Goal: Task Accomplishment & Management: Manage account settings

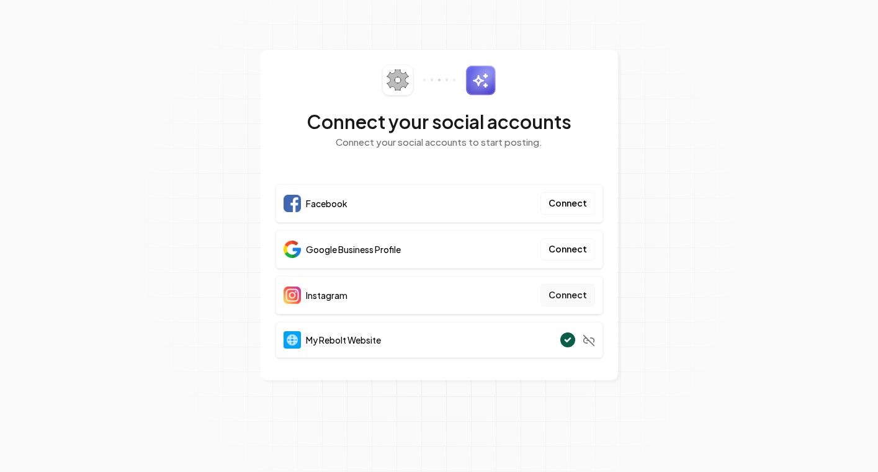
click at [572, 295] on button "Connect" at bounding box center [568, 295] width 55 height 22
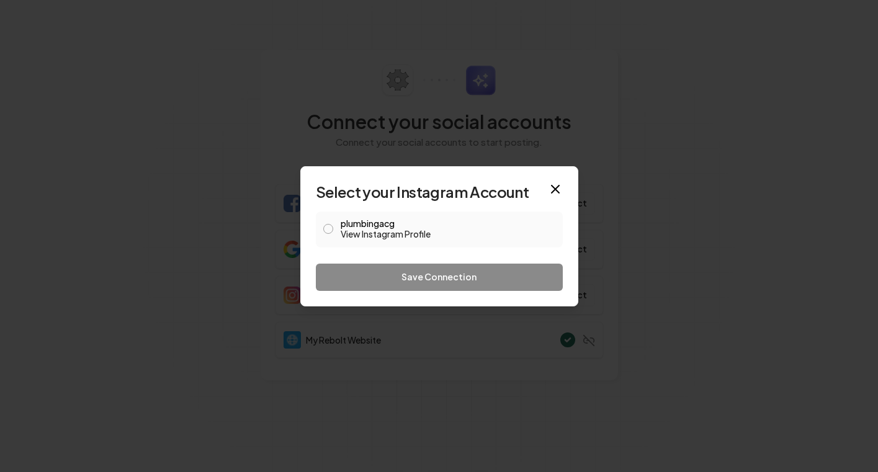
click at [333, 228] on button "plumbingacg View Instagram Profile" at bounding box center [328, 229] width 10 height 10
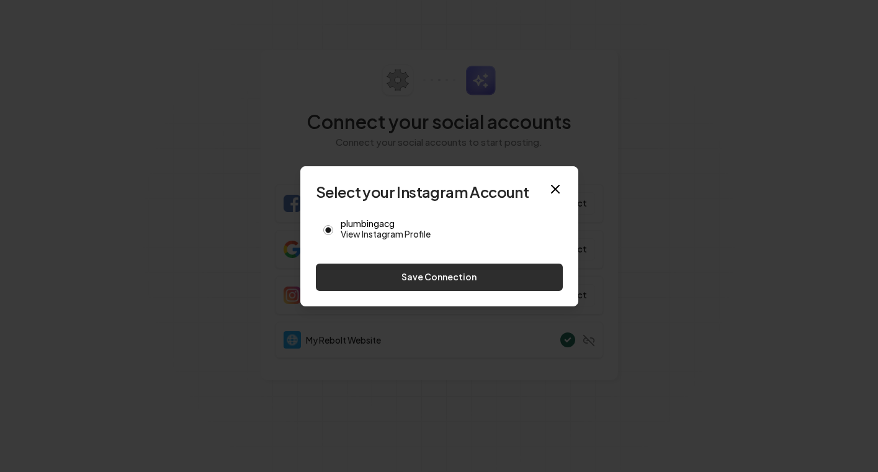
click at [382, 280] on button "Save Connection" at bounding box center [439, 277] width 247 height 27
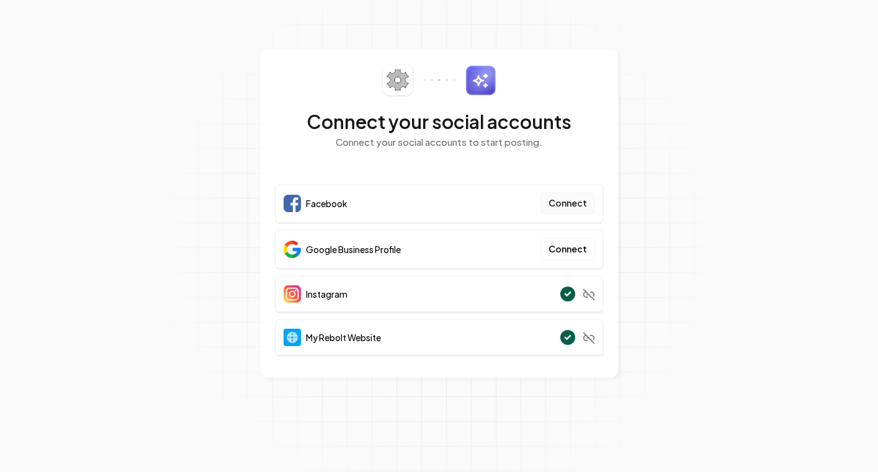
click at [560, 206] on button "Connect" at bounding box center [568, 203] width 55 height 22
click at [575, 249] on button "Connect" at bounding box center [568, 249] width 55 height 22
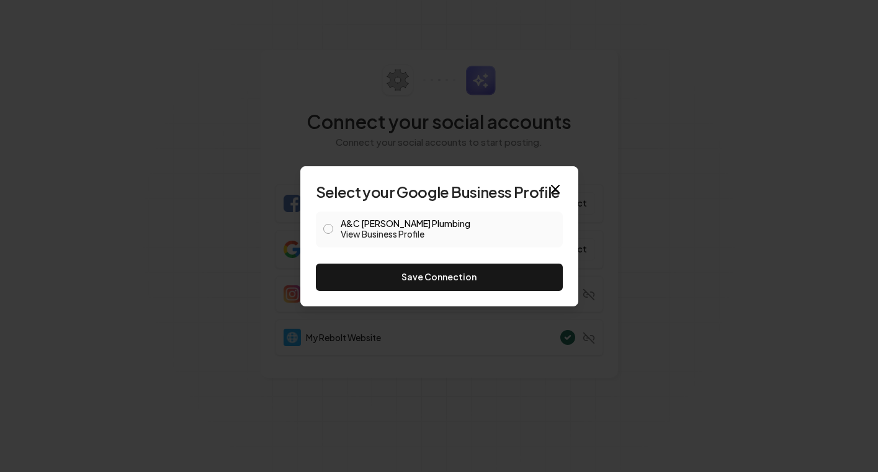
click at [333, 227] on button "A&C Garcia Plumbing View Business Profile" at bounding box center [328, 229] width 10 height 10
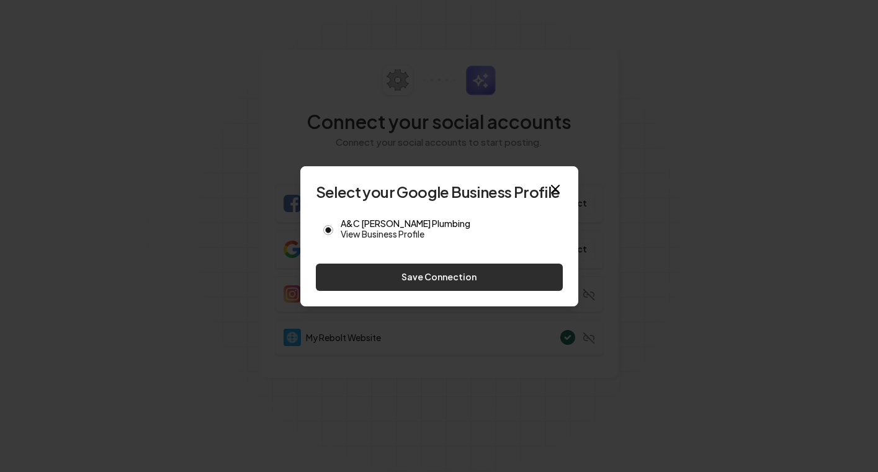
click at [430, 279] on button "Save Connection" at bounding box center [439, 277] width 247 height 27
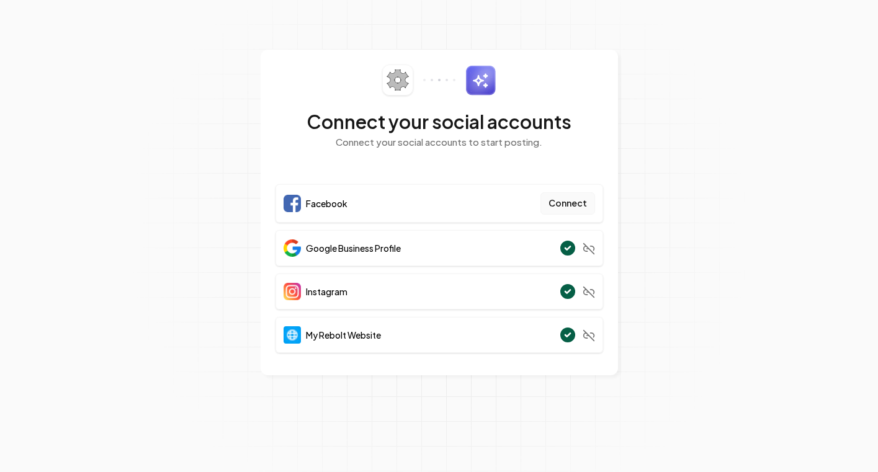
click at [572, 201] on button "Connect" at bounding box center [568, 203] width 55 height 22
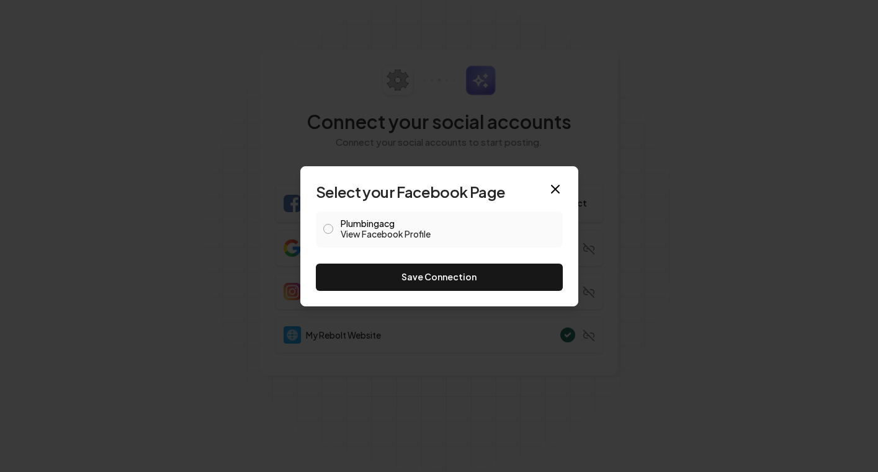
click at [331, 228] on button "Plumbingacg View Facebook Profile" at bounding box center [328, 229] width 10 height 10
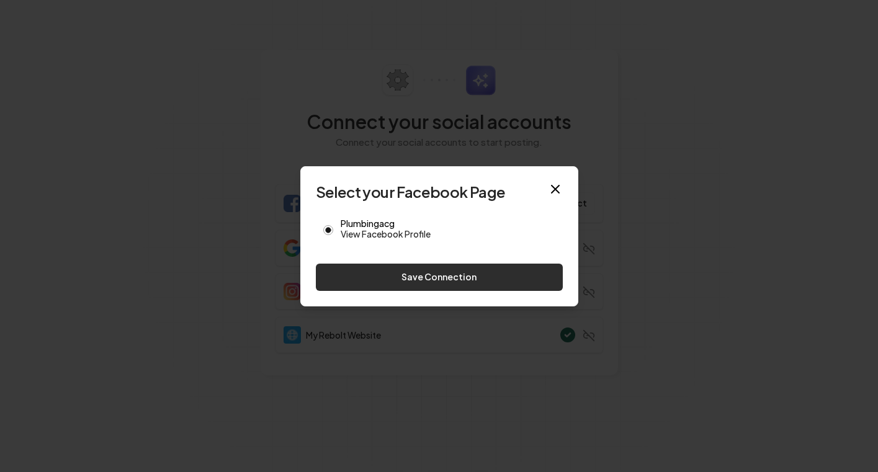
click at [393, 277] on button "Save Connection" at bounding box center [439, 277] width 247 height 27
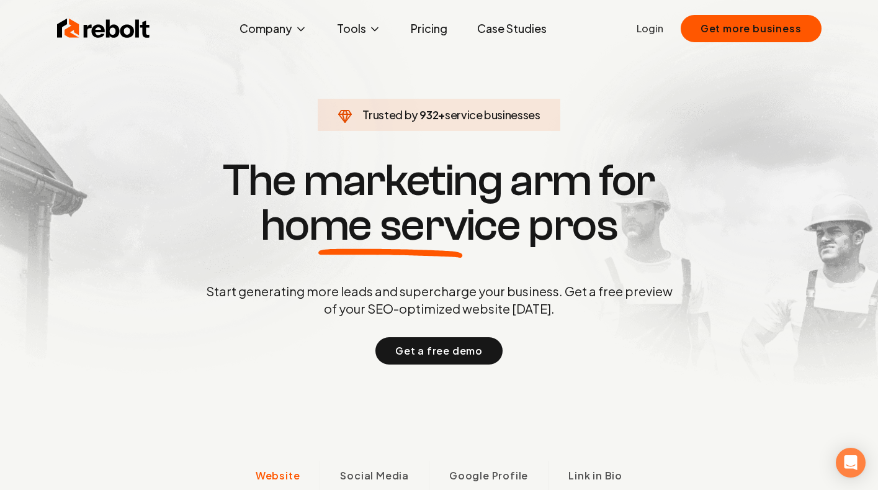
click at [653, 30] on link "Login" at bounding box center [650, 28] width 27 height 15
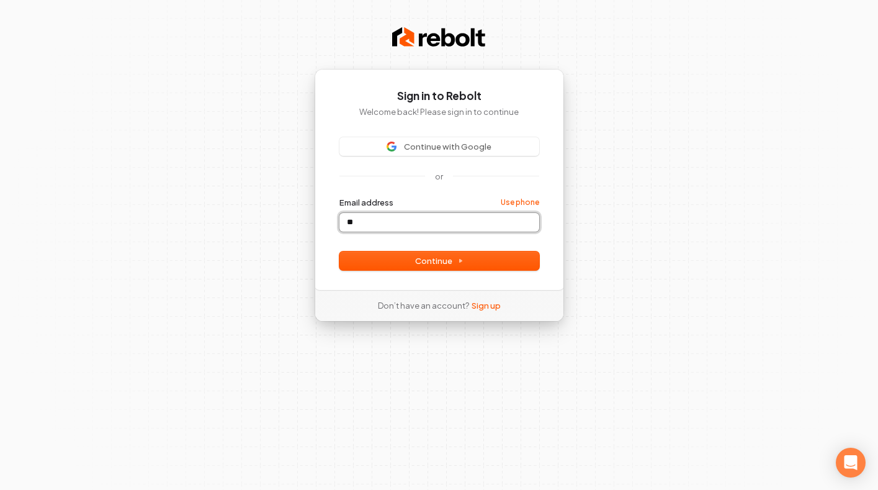
type input "*"
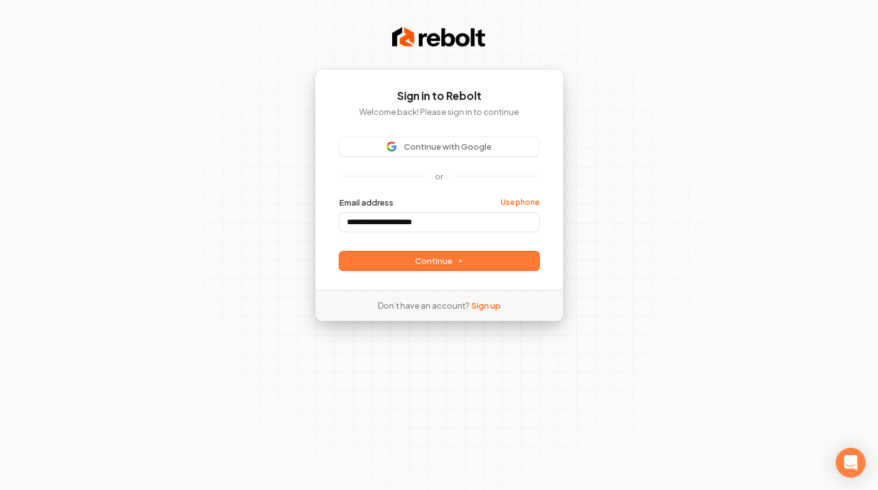
click at [439, 261] on span "Continue" at bounding box center [439, 260] width 48 height 11
type input "**********"
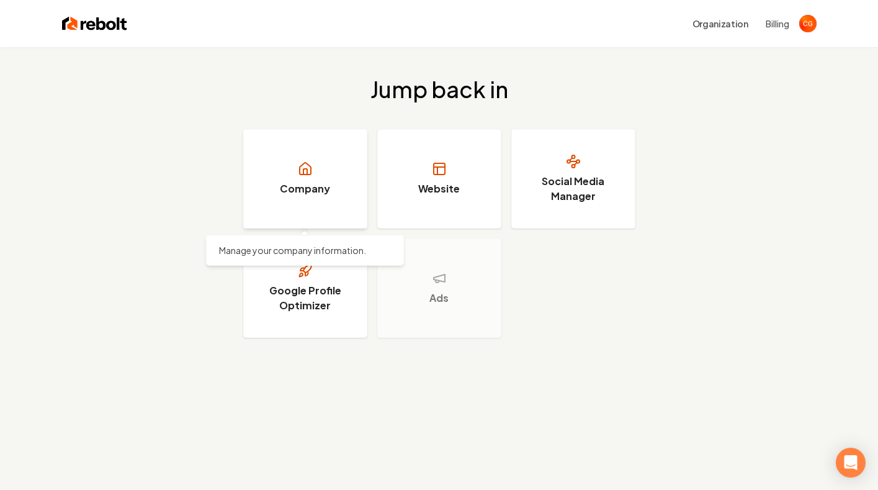
click at [312, 196] on link "Company" at bounding box center [305, 178] width 124 height 99
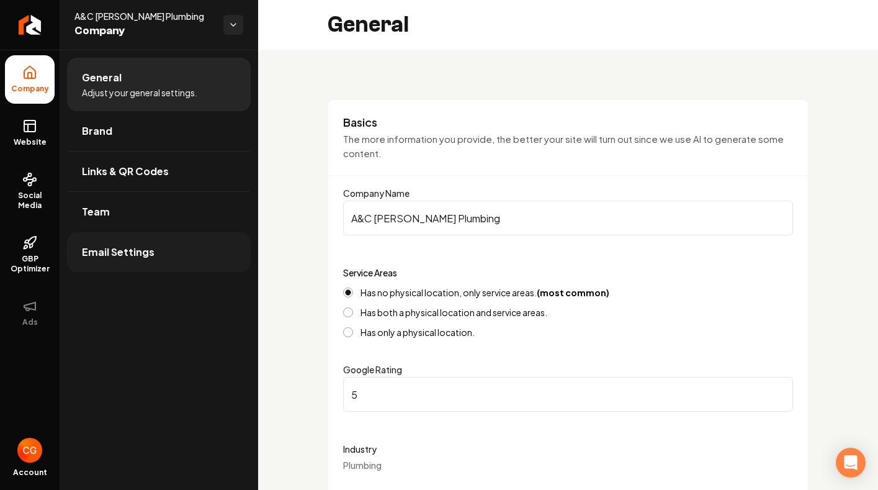
click at [137, 261] on link "Email Settings" at bounding box center [159, 252] width 184 height 40
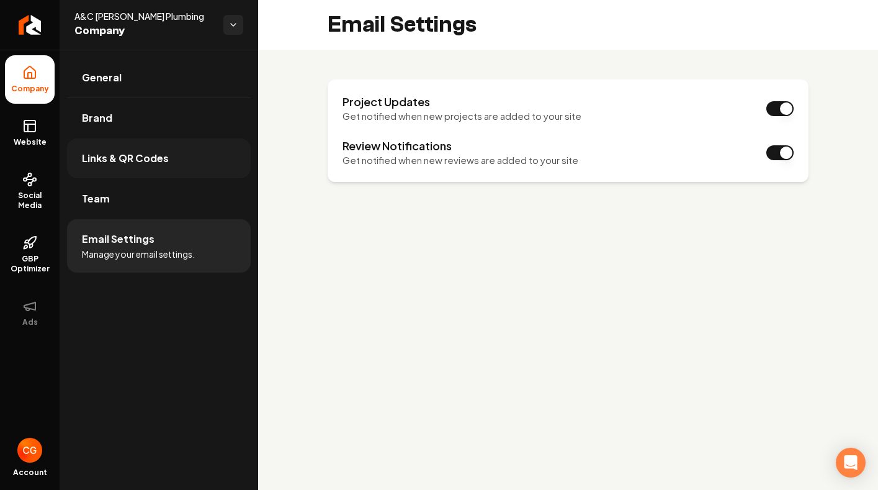
click at [120, 161] on span "Links & QR Codes" at bounding box center [125, 158] width 87 height 15
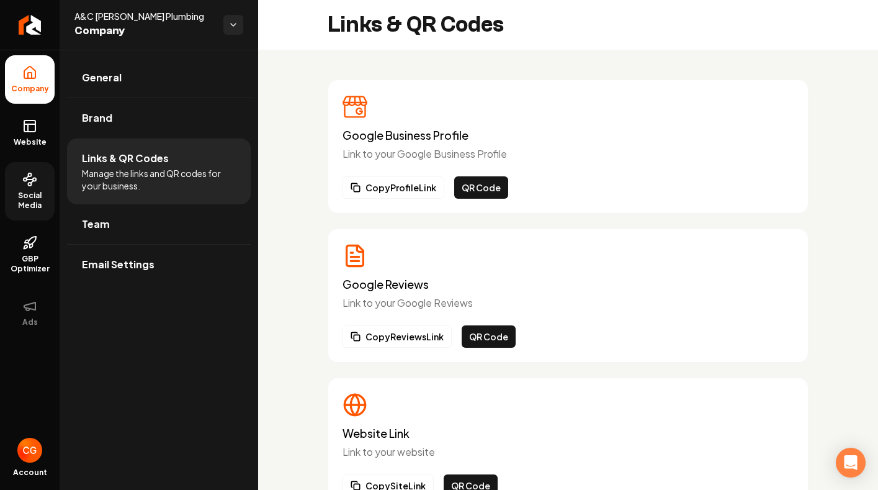
click at [29, 194] on span "Social Media" at bounding box center [30, 201] width 50 height 20
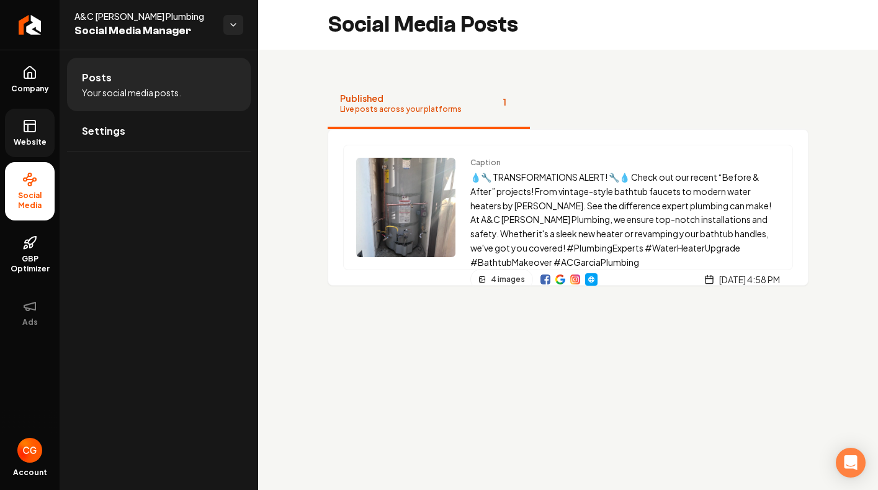
click at [43, 128] on link "Website" at bounding box center [30, 133] width 50 height 48
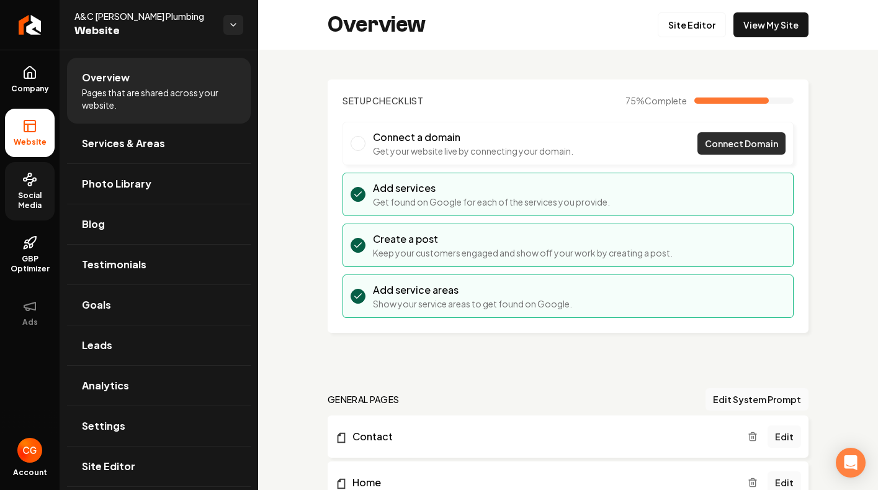
click at [728, 149] on span "Connect Domain" at bounding box center [741, 143] width 73 height 13
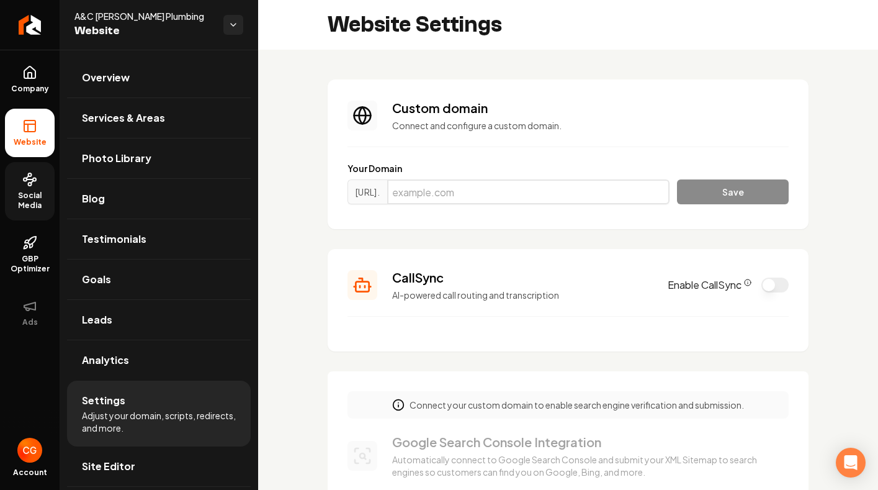
click at [453, 194] on input "Main content area" at bounding box center [528, 191] width 282 height 25
type input "plumbingacg.com"
click at [712, 189] on button "Save" at bounding box center [733, 191] width 112 height 25
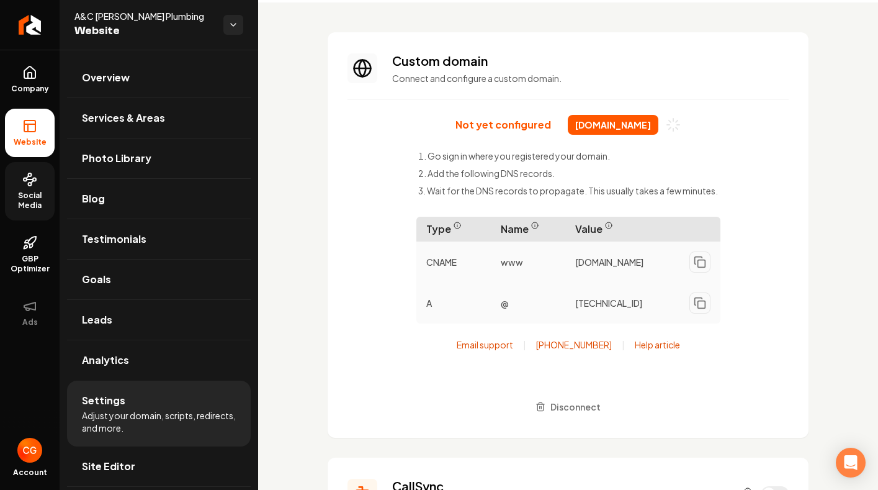
scroll to position [56, 0]
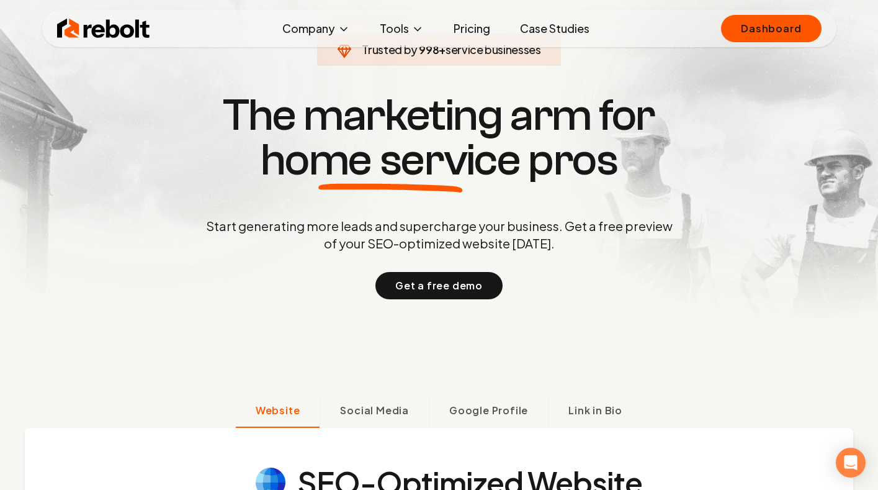
scroll to position [74, 0]
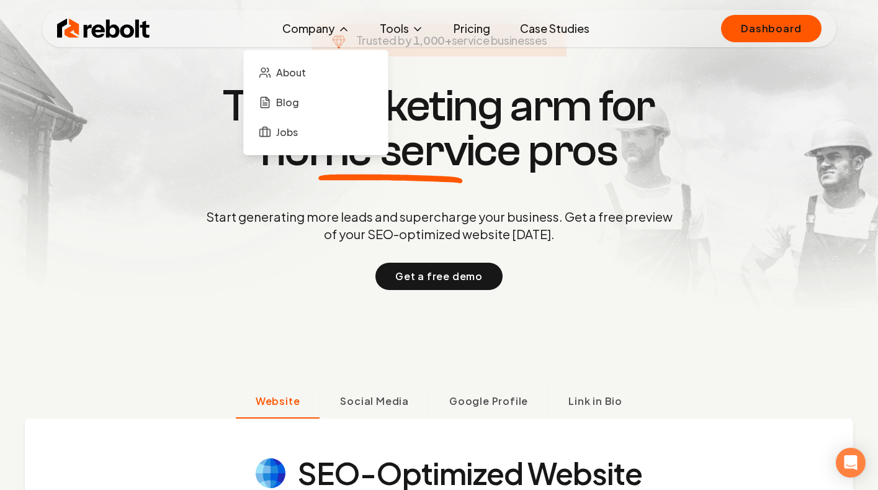
click at [314, 30] on button "Company" at bounding box center [316, 28] width 88 height 25
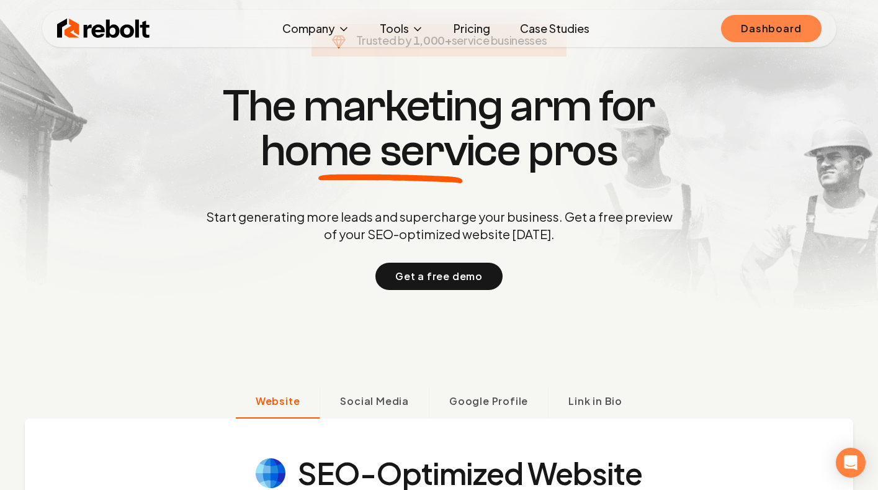
click at [788, 32] on link "Dashboard" at bounding box center [771, 28] width 100 height 27
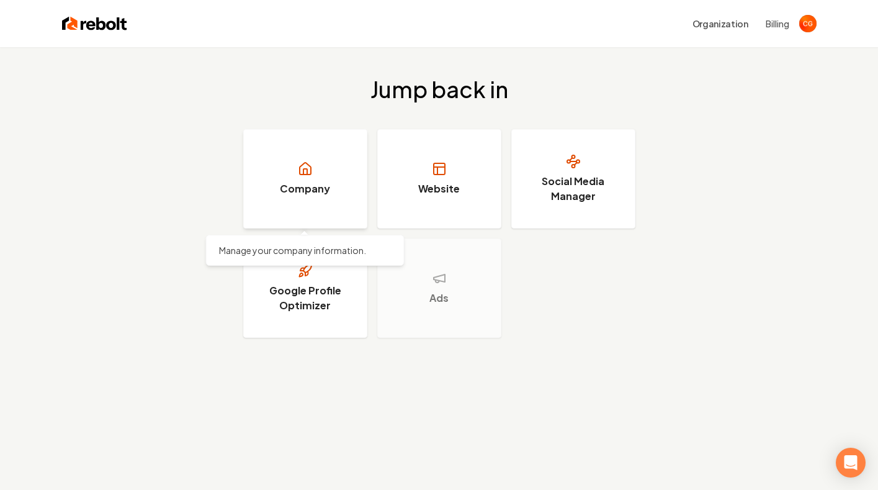
click at [339, 179] on link "Company" at bounding box center [305, 178] width 124 height 99
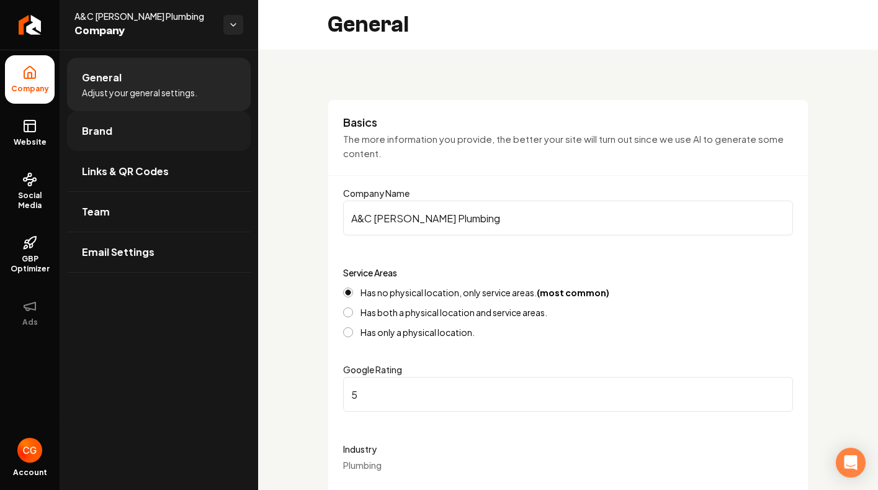
click at [128, 132] on link "Brand" at bounding box center [159, 131] width 184 height 40
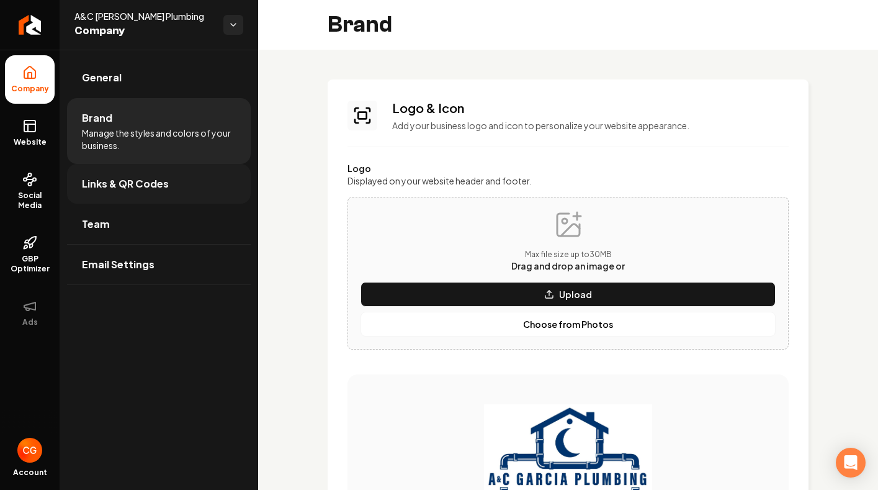
click at [103, 189] on span "Links & QR Codes" at bounding box center [125, 183] width 87 height 15
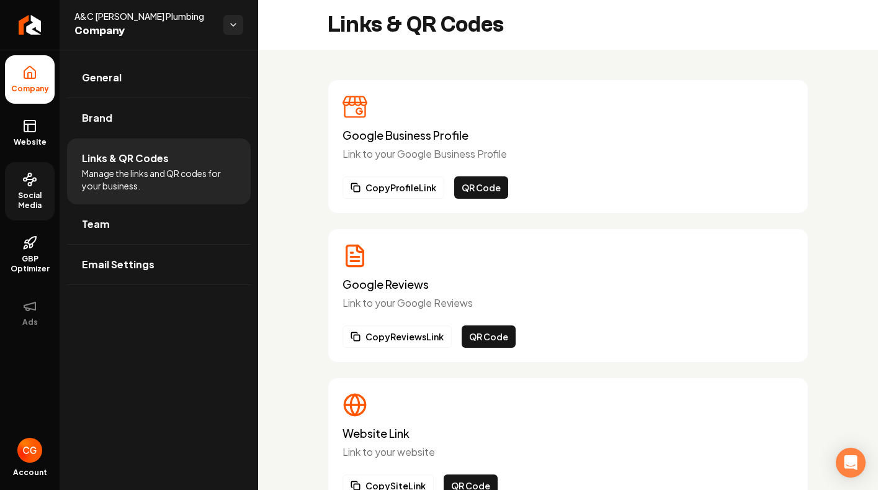
click at [39, 189] on link "Social Media" at bounding box center [30, 191] width 50 height 58
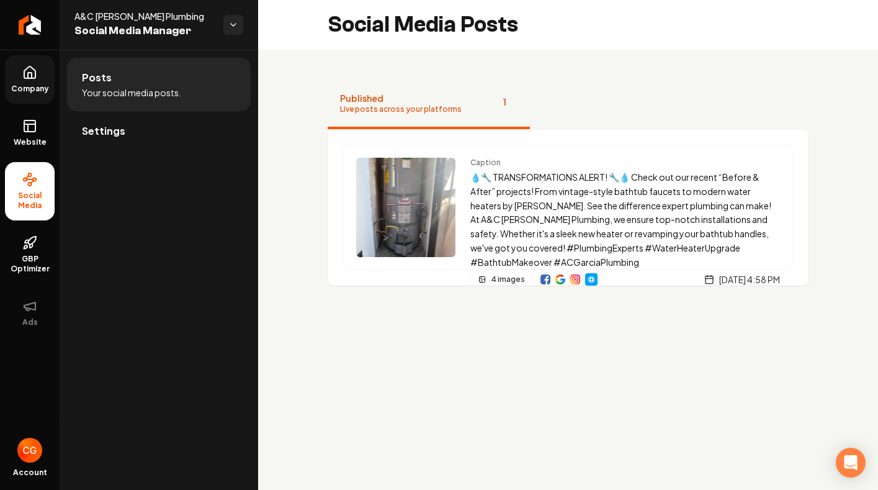
click at [38, 83] on link "Company" at bounding box center [30, 79] width 50 height 48
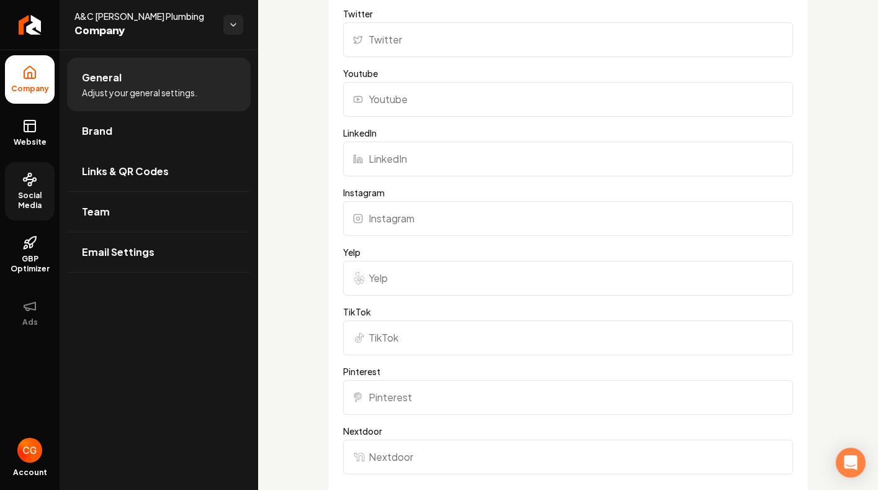
scroll to position [1344, 0]
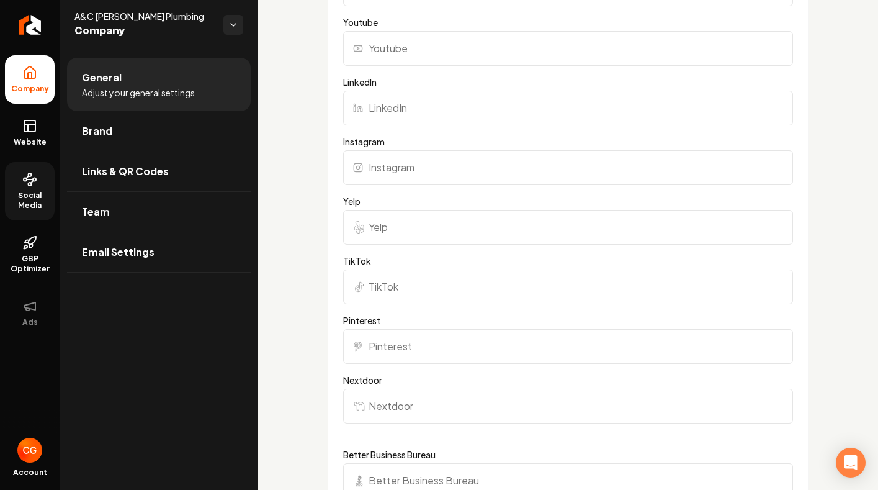
click at [458, 300] on input "TikTok" at bounding box center [568, 286] width 450 height 35
click at [31, 136] on link "Website" at bounding box center [30, 133] width 50 height 48
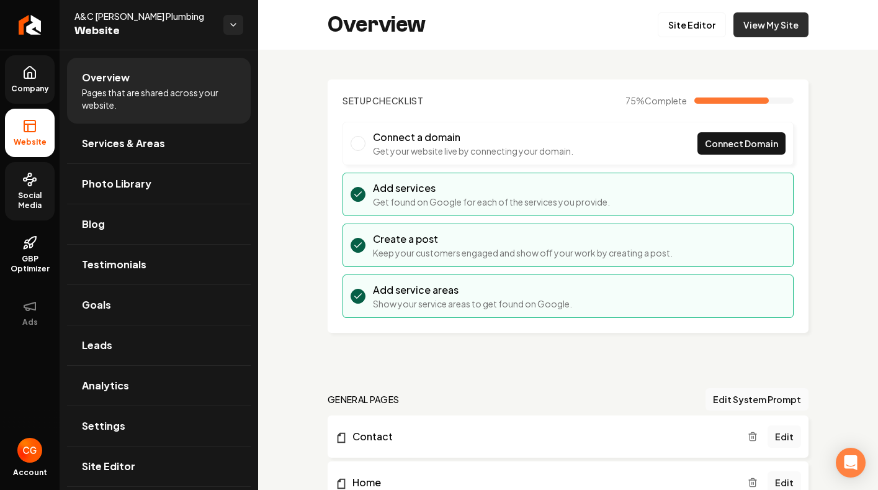
click at [773, 22] on link "View My Site" at bounding box center [771, 24] width 75 height 25
click at [115, 30] on span "Website" at bounding box center [143, 30] width 139 height 17
click at [35, 74] on icon at bounding box center [29, 72] width 11 height 12
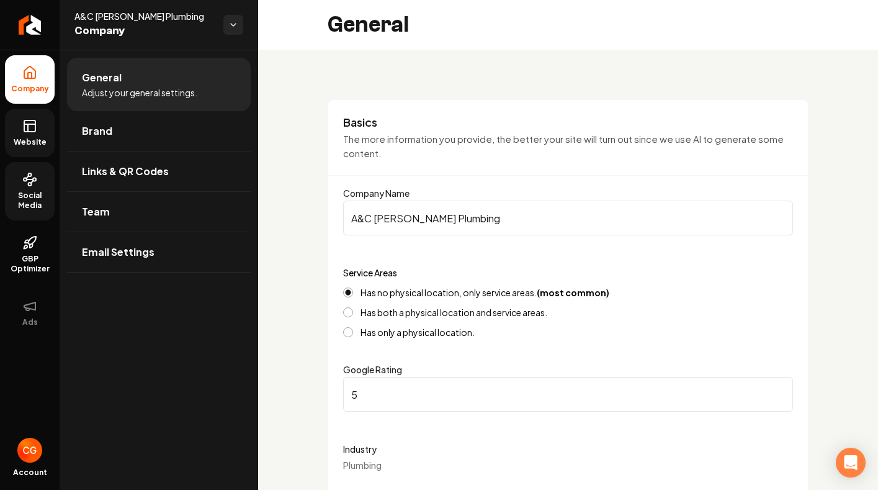
click at [28, 457] on img "Open user button" at bounding box center [29, 450] width 25 height 25
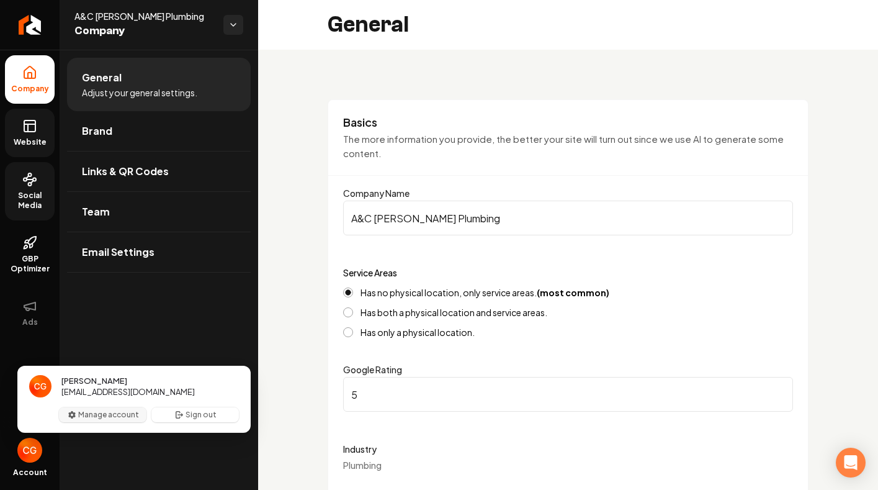
click at [94, 411] on button "Manage account" at bounding box center [103, 414] width 88 height 15
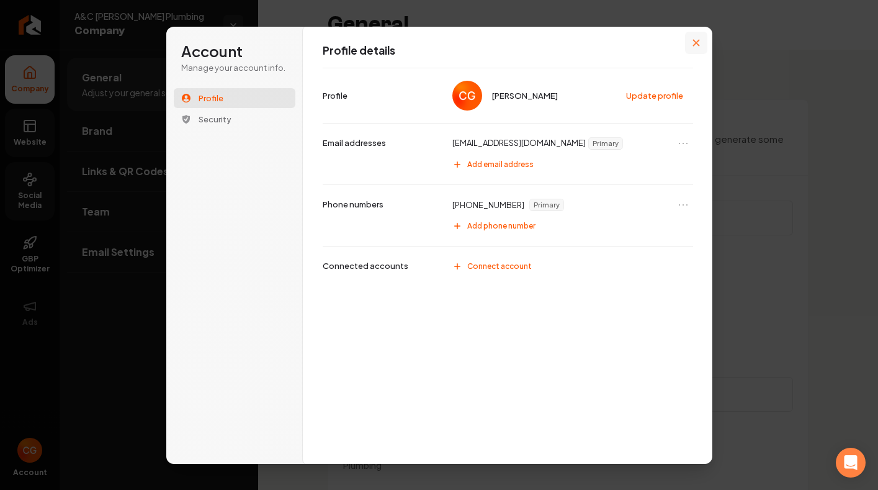
click at [698, 44] on icon "Close modal" at bounding box center [696, 42] width 7 height 7
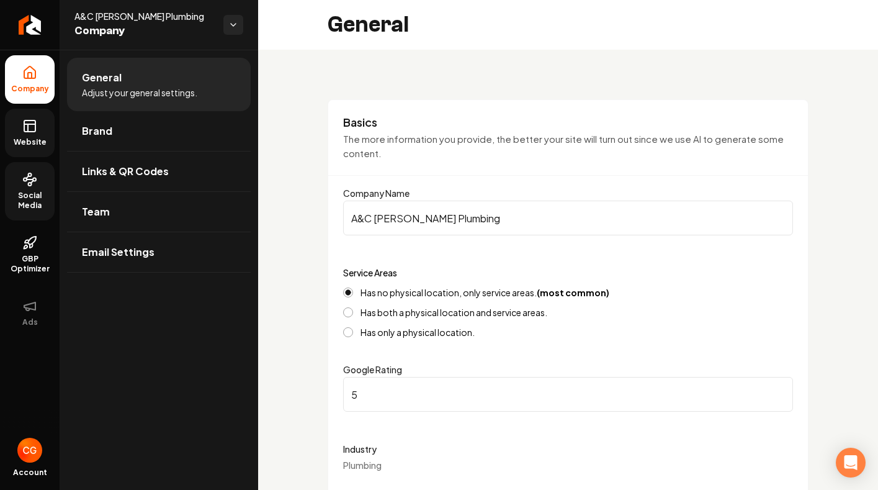
click at [47, 135] on link "Website" at bounding box center [30, 133] width 50 height 48
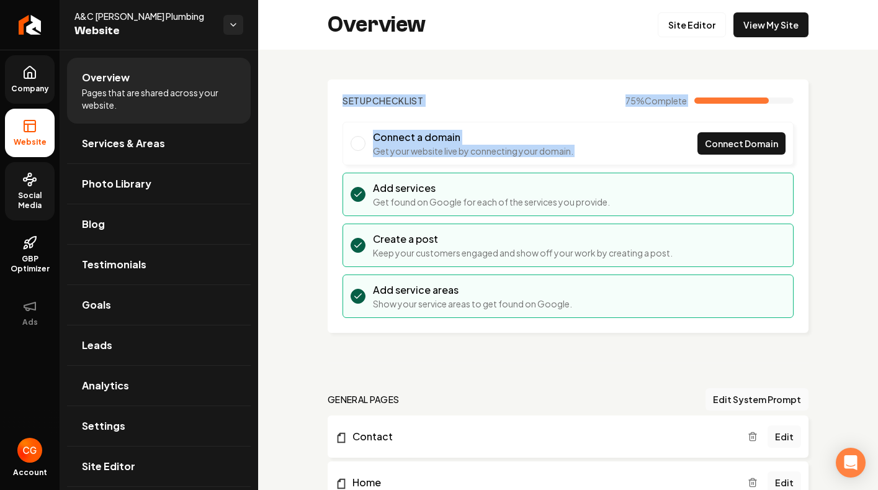
drag, startPoint x: 871, startPoint y: 45, endPoint x: 878, endPoint y: 115, distance: 70.5
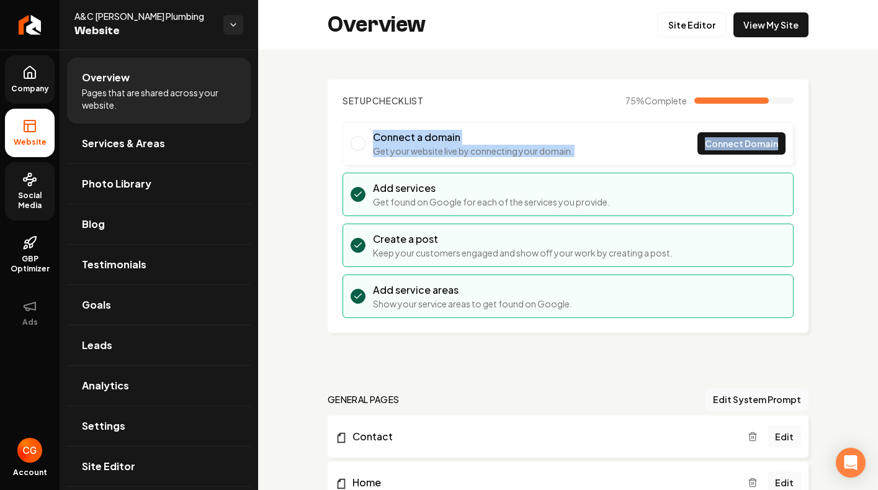
drag, startPoint x: 873, startPoint y: 78, endPoint x: 876, endPoint y: 156, distance: 78.3
drag, startPoint x: 869, startPoint y: 88, endPoint x: 869, endPoint y: 120, distance: 32.3
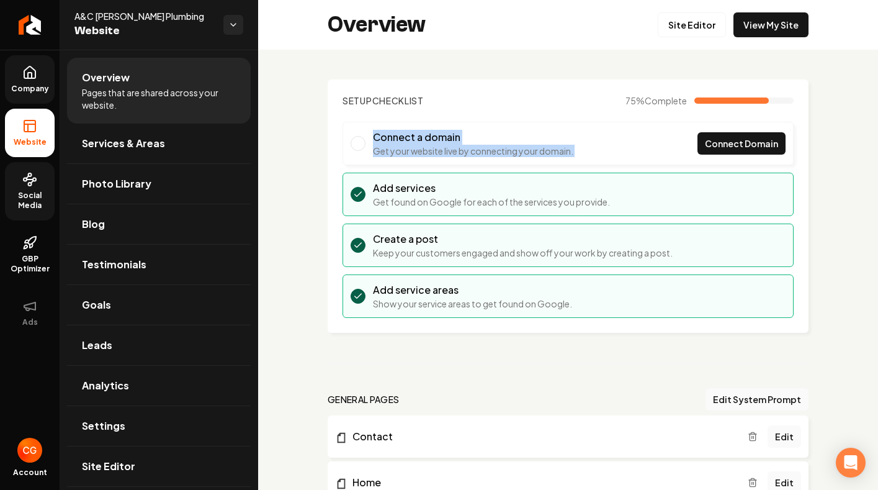
drag, startPoint x: 875, startPoint y: 73, endPoint x: 874, endPoint y: 110, distance: 37.9
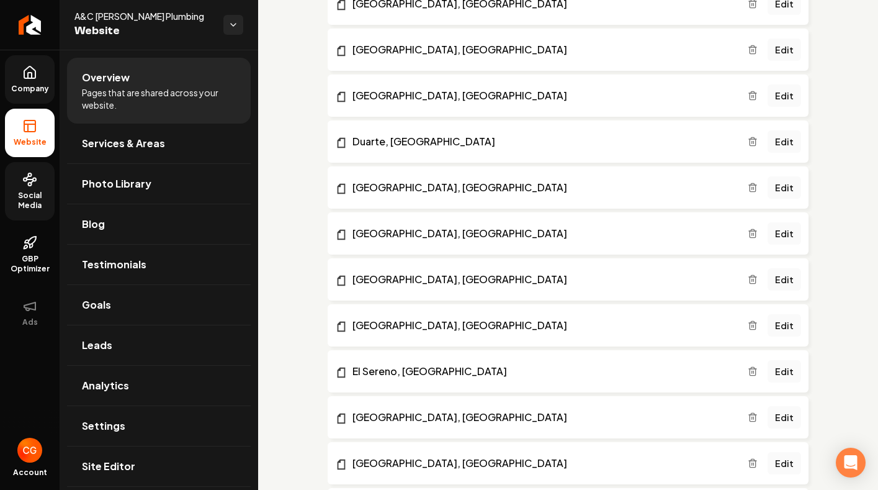
scroll to position [1535, 0]
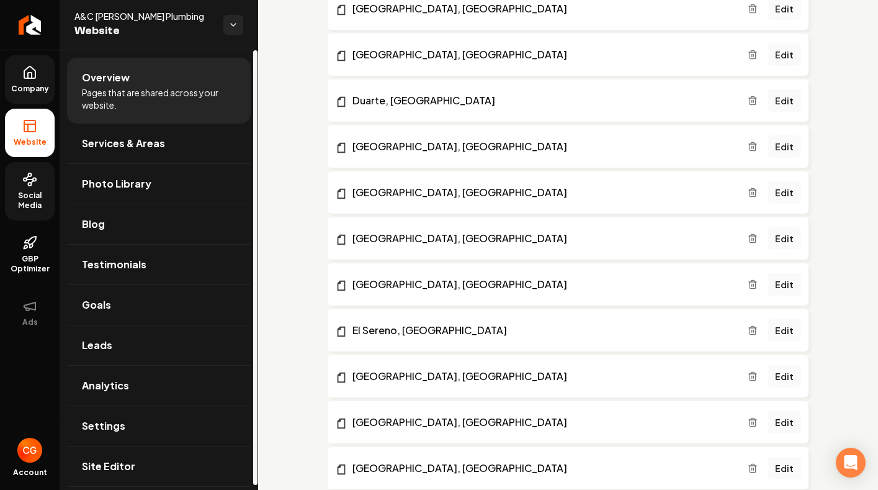
click at [29, 185] on circle at bounding box center [30, 183] width 3 height 3
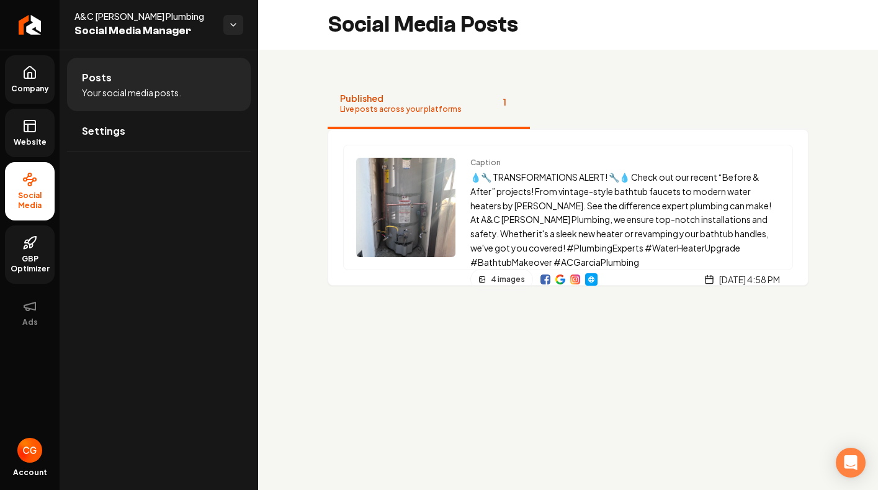
click at [23, 264] on span "GBP Optimizer" at bounding box center [30, 264] width 50 height 20
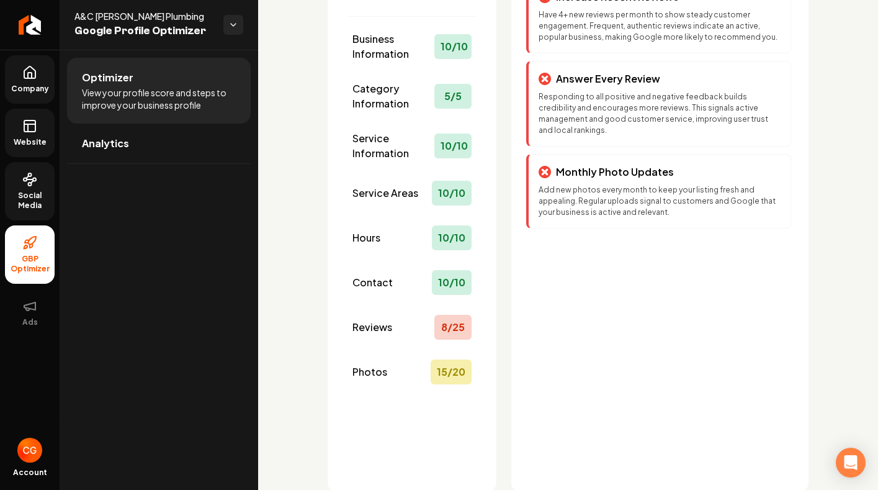
scroll to position [191, 0]
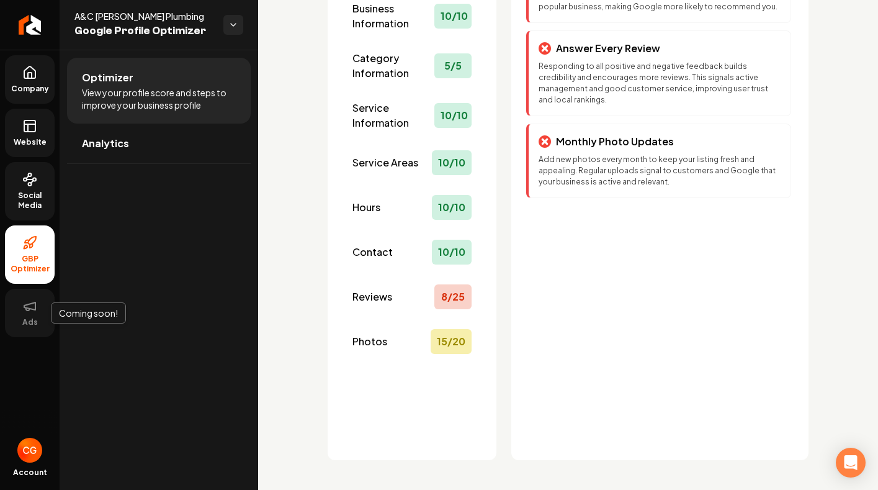
click at [48, 318] on button "Ads" at bounding box center [30, 313] width 50 height 48
click at [32, 316] on button "Ads" at bounding box center [30, 313] width 50 height 48
click at [28, 306] on icon at bounding box center [29, 306] width 15 height 15
click at [30, 186] on circle at bounding box center [30, 183] width 3 height 3
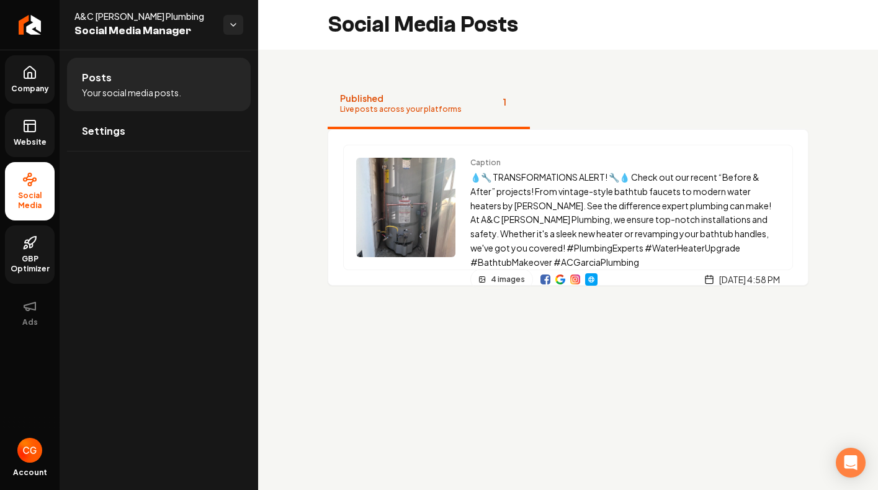
click at [30, 140] on span "Website" at bounding box center [30, 142] width 43 height 10
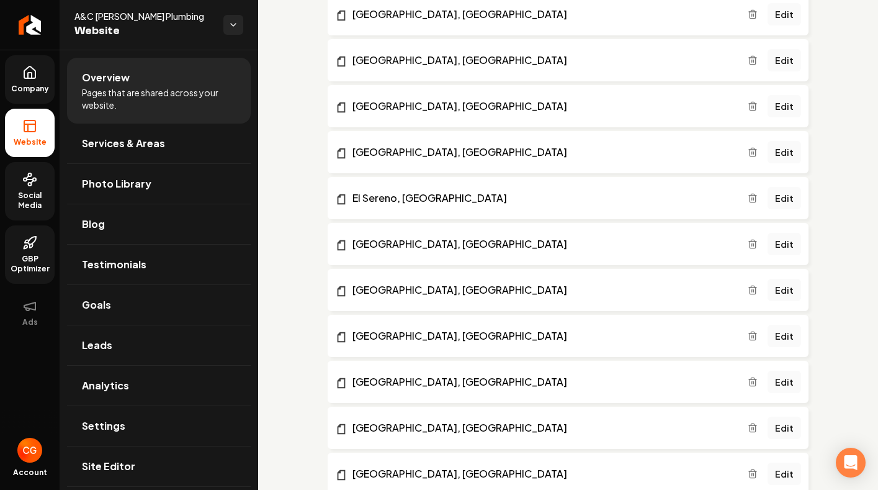
scroll to position [2009, 0]
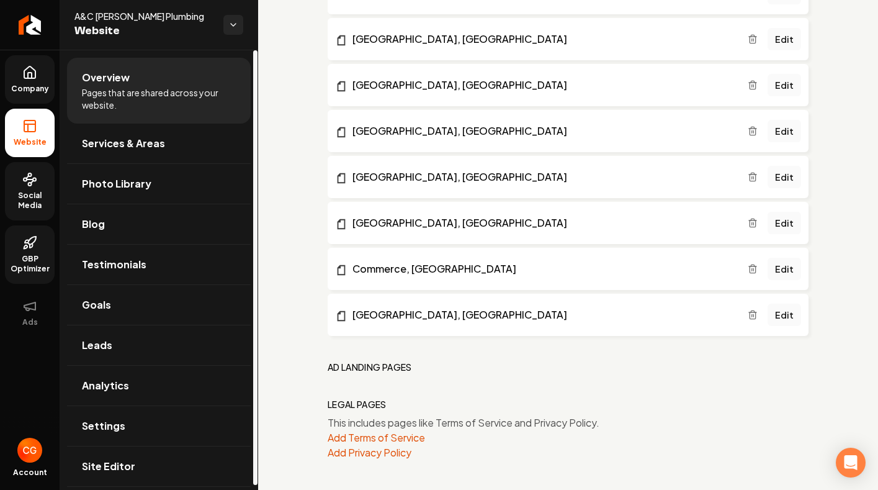
click at [35, 84] on span "Company" at bounding box center [30, 89] width 48 height 10
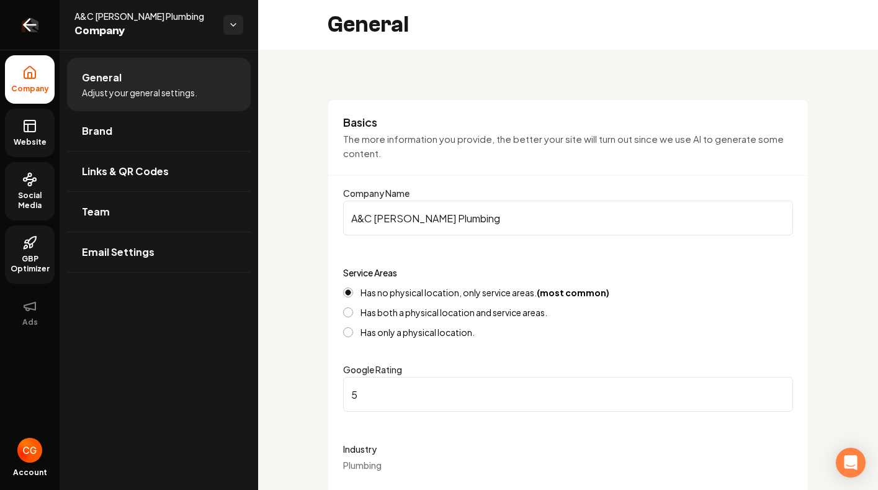
click at [33, 28] on icon "Return to dashboard" at bounding box center [30, 25] width 20 height 20
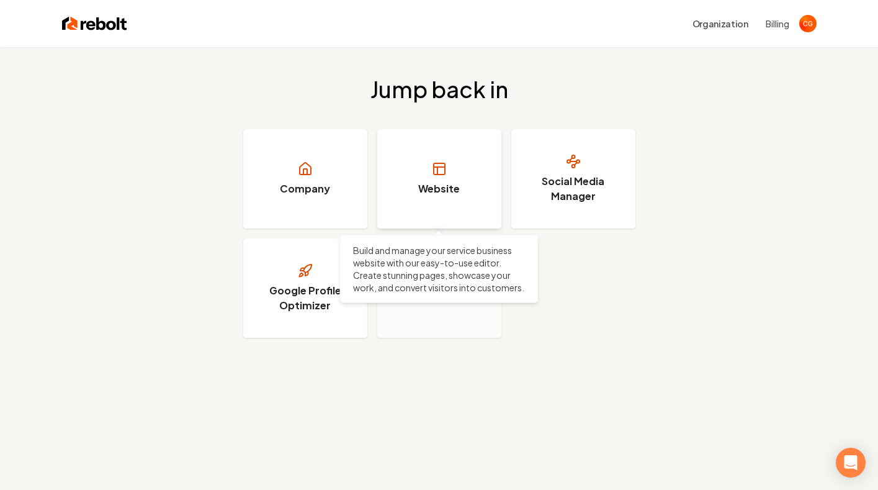
click at [455, 179] on link "Website" at bounding box center [439, 178] width 124 height 99
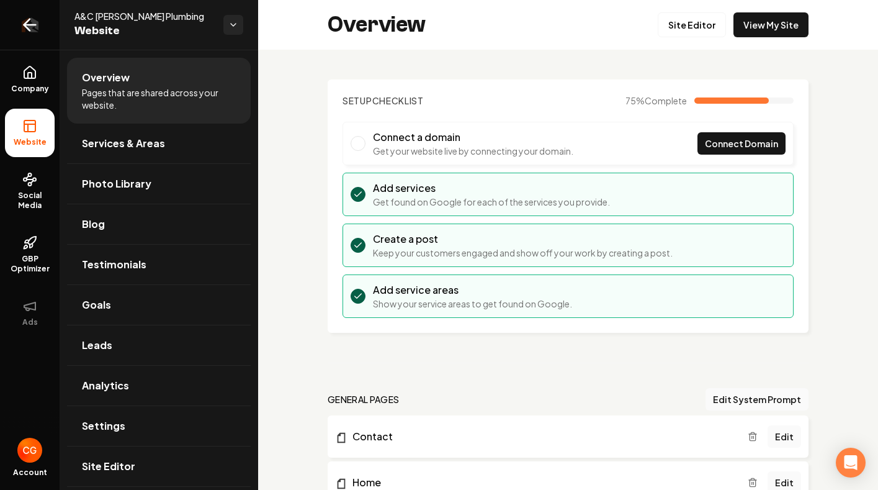
click at [32, 24] on icon "Return to dashboard" at bounding box center [30, 25] width 20 height 20
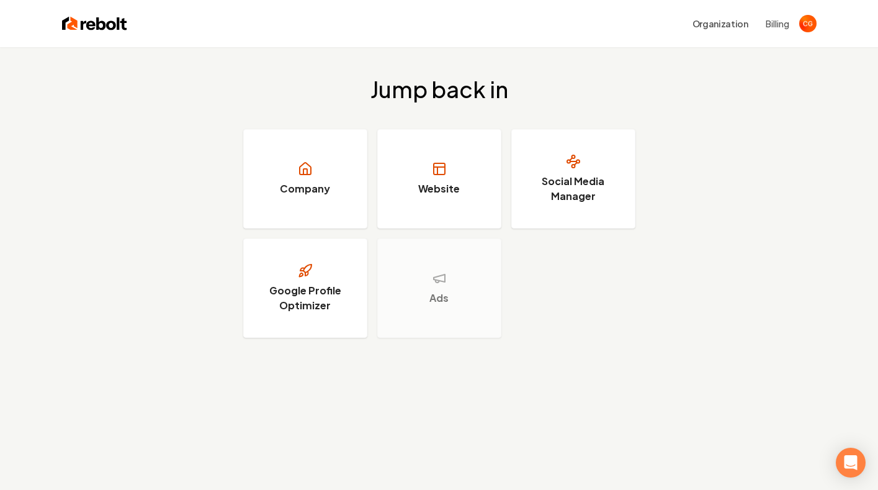
click at [776, 26] on button "Billing" at bounding box center [778, 23] width 24 height 12
click at [711, 23] on button "Organization" at bounding box center [720, 23] width 71 height 22
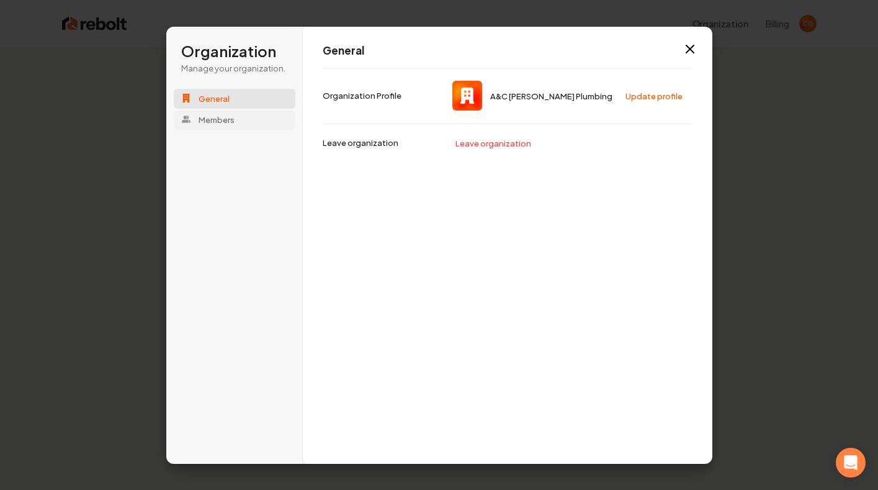
click at [220, 123] on span "Members" at bounding box center [217, 119] width 36 height 11
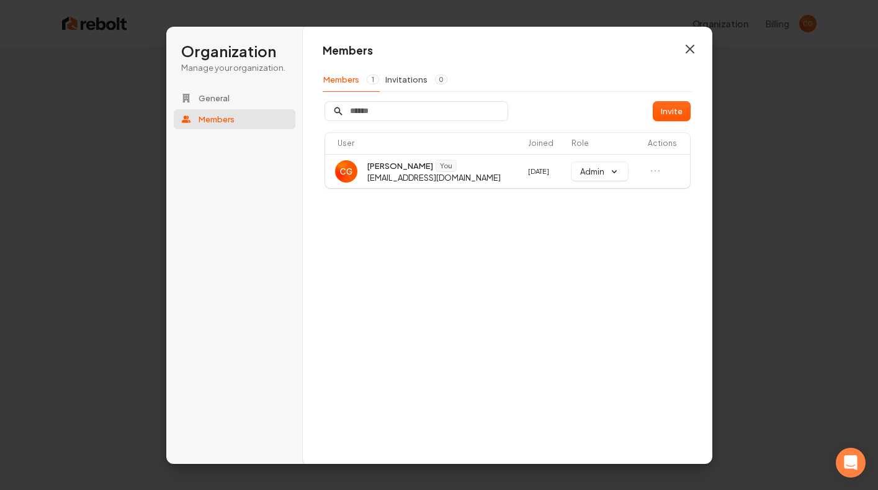
click at [691, 49] on icon "button" at bounding box center [689, 48] width 7 height 7
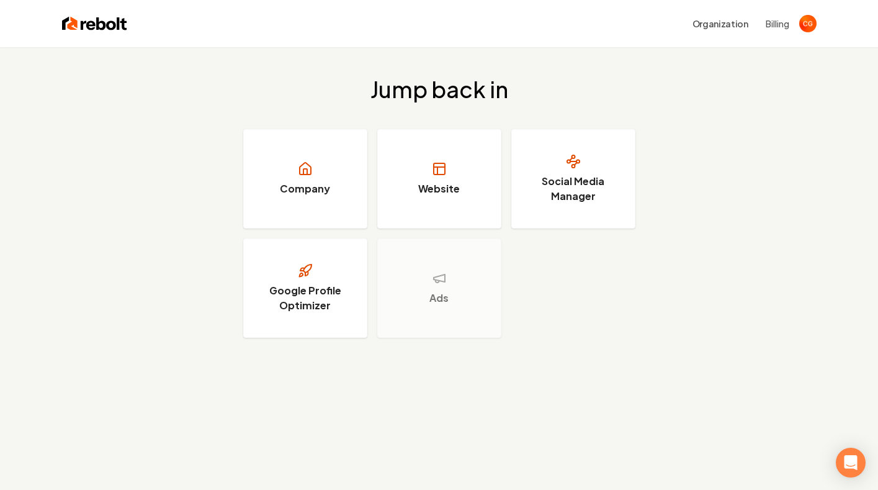
click at [89, 27] on img at bounding box center [94, 23] width 65 height 17
click at [293, 179] on link "Company" at bounding box center [305, 178] width 124 height 99
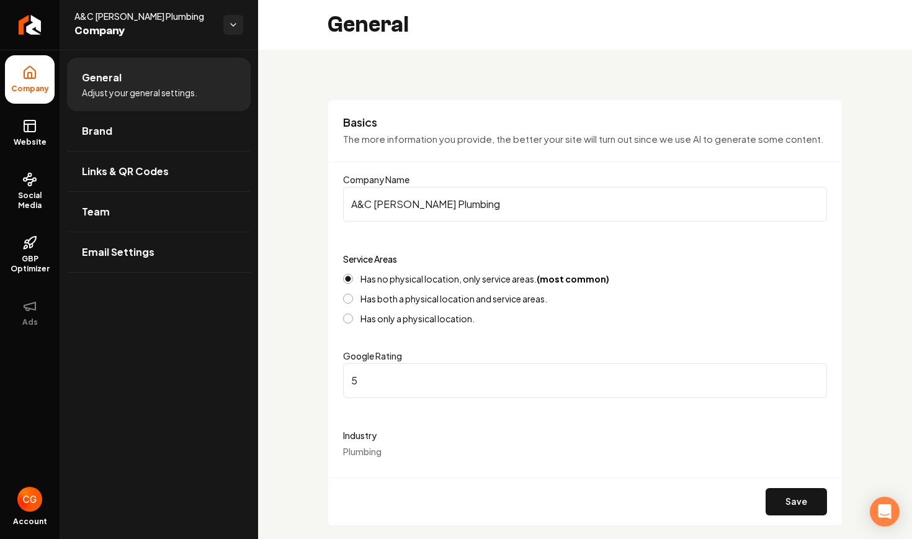
scroll to position [7, 0]
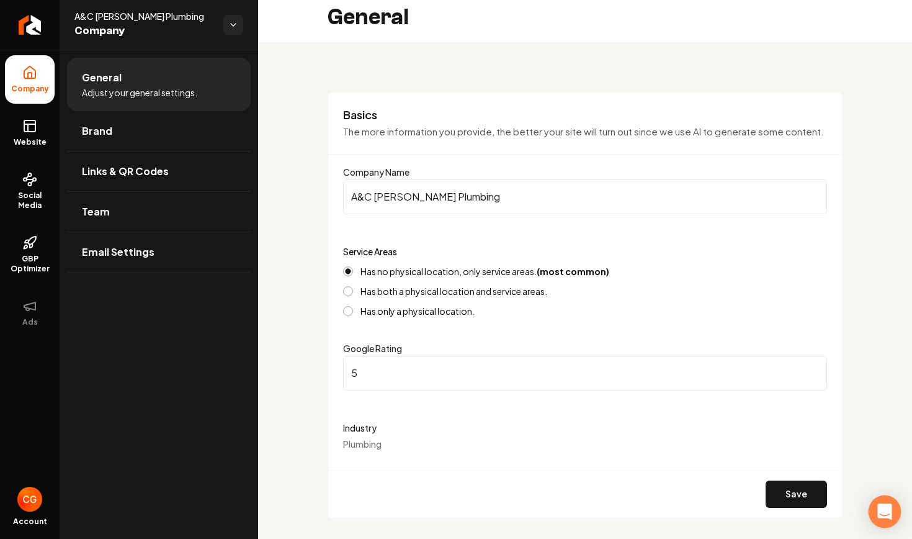
click at [878, 489] on icon "Open Intercom Messenger" at bounding box center [885, 511] width 14 height 16
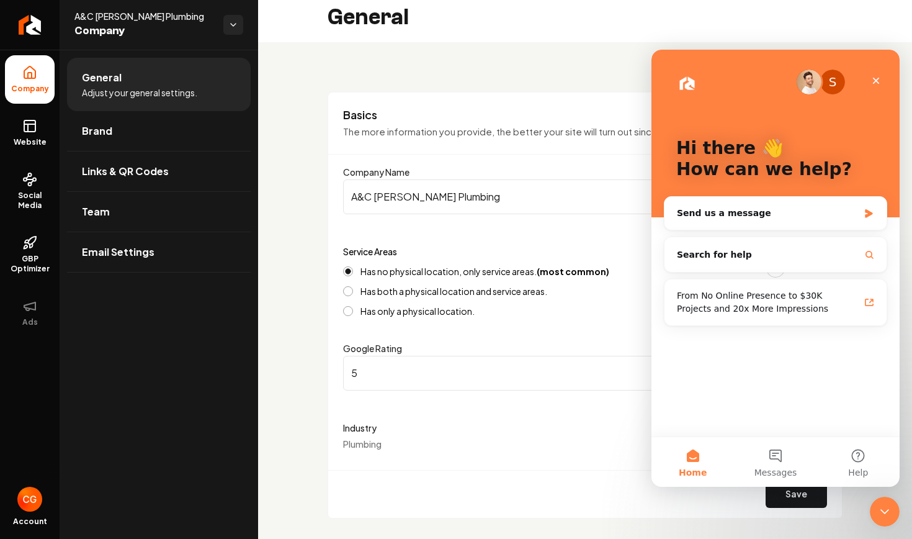
scroll to position [0, 0]
click at [878, 83] on icon "Close" at bounding box center [876, 81] width 7 height 7
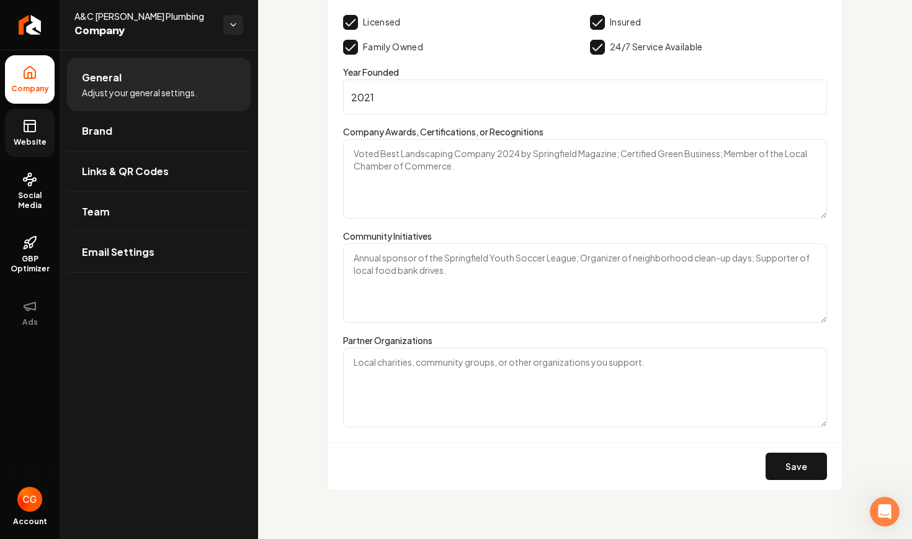
click at [30, 138] on span "Website" at bounding box center [30, 142] width 43 height 10
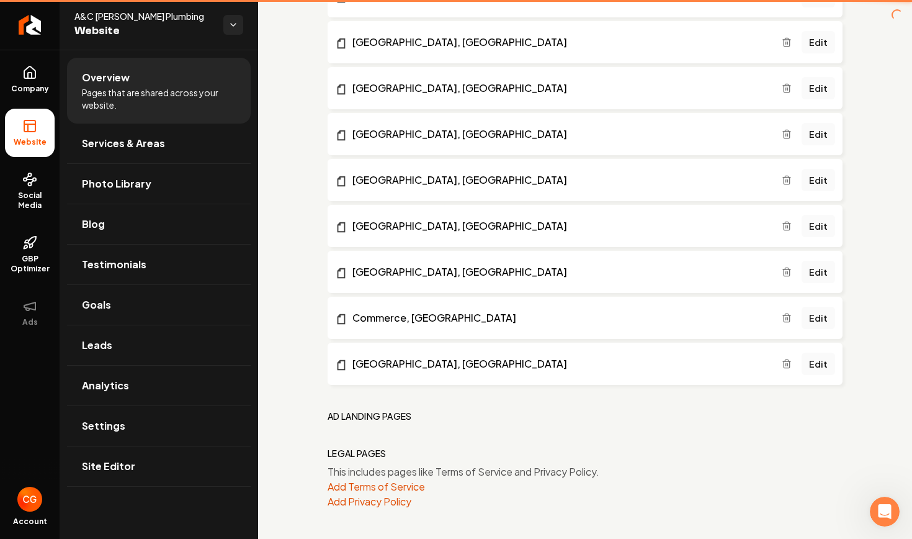
scroll to position [1960, 0]
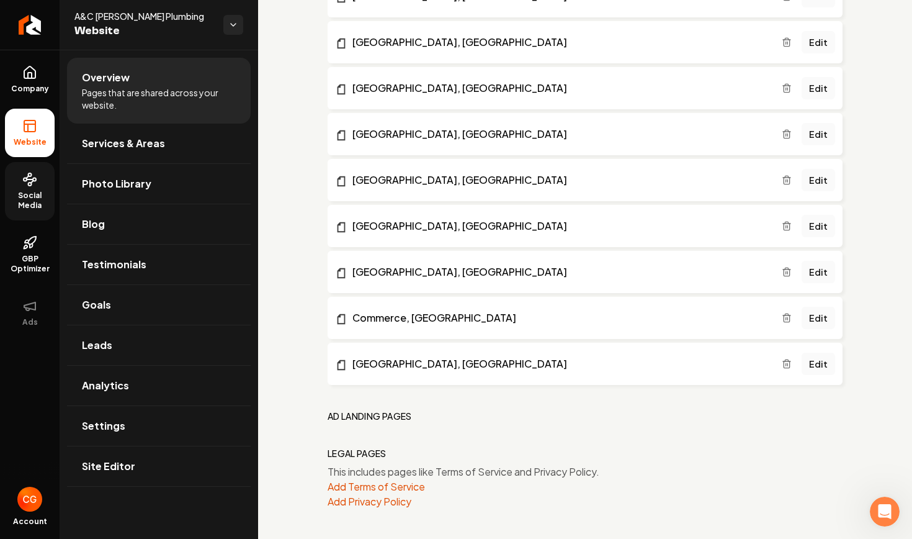
click at [31, 196] on span "Social Media" at bounding box center [30, 201] width 50 height 20
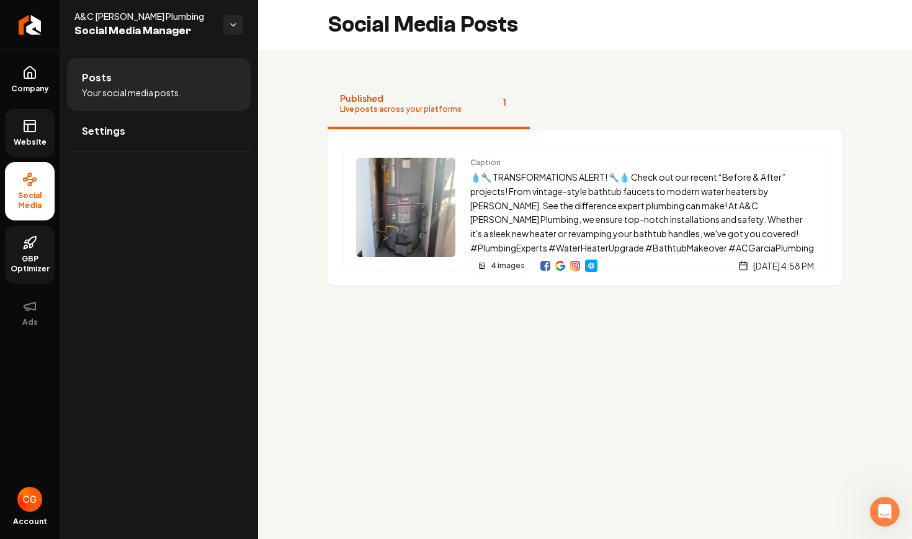
click at [30, 261] on span "GBP Optimizer" at bounding box center [30, 264] width 50 height 20
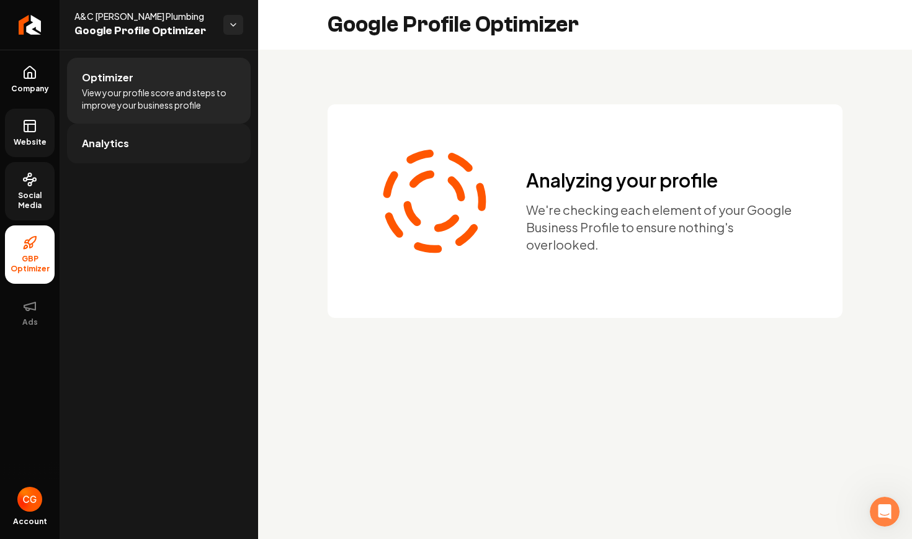
click at [100, 150] on span "Analytics" at bounding box center [105, 143] width 47 height 15
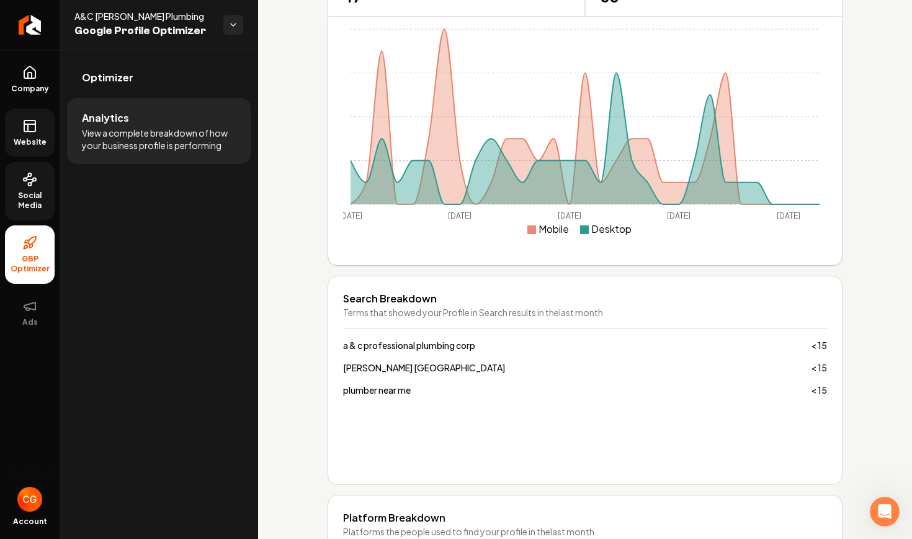
scroll to position [560, 0]
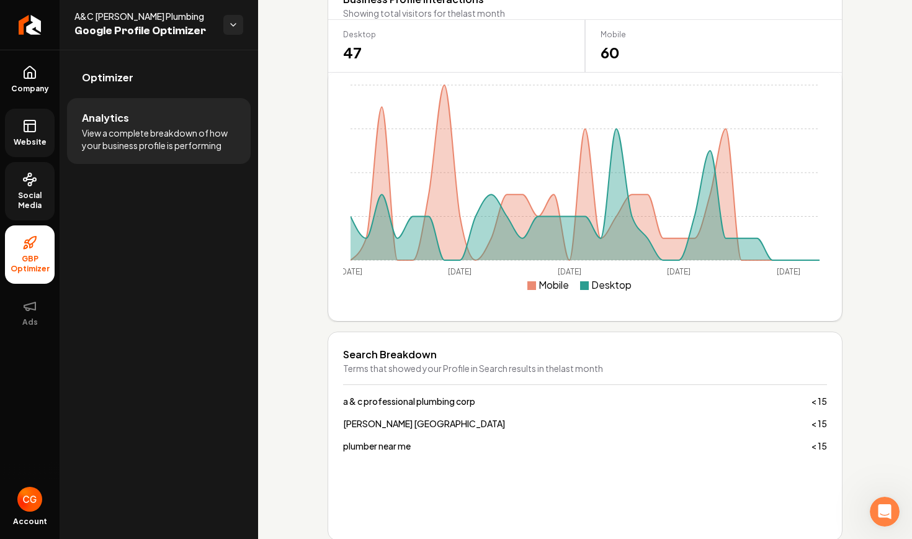
click at [34, 189] on link "Social Media" at bounding box center [30, 191] width 50 height 58
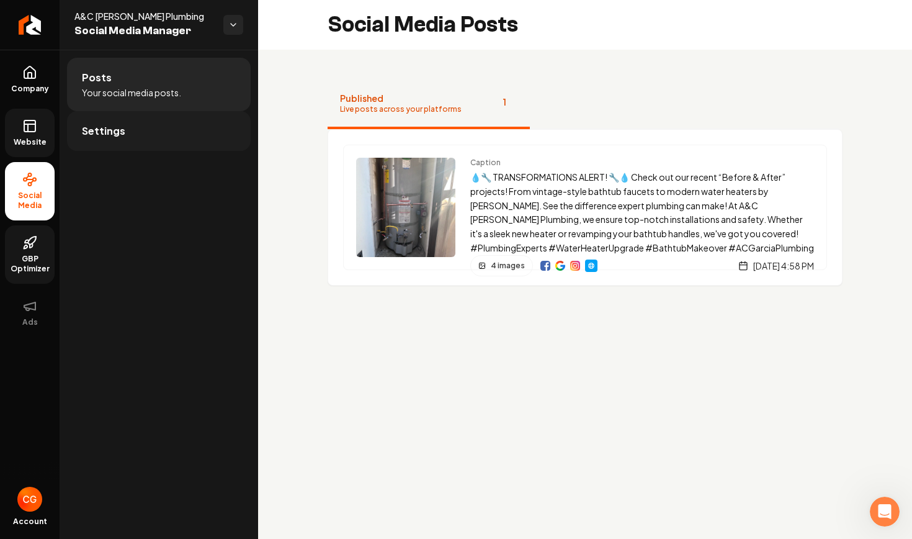
click at [93, 135] on span "Settings" at bounding box center [103, 130] width 43 height 15
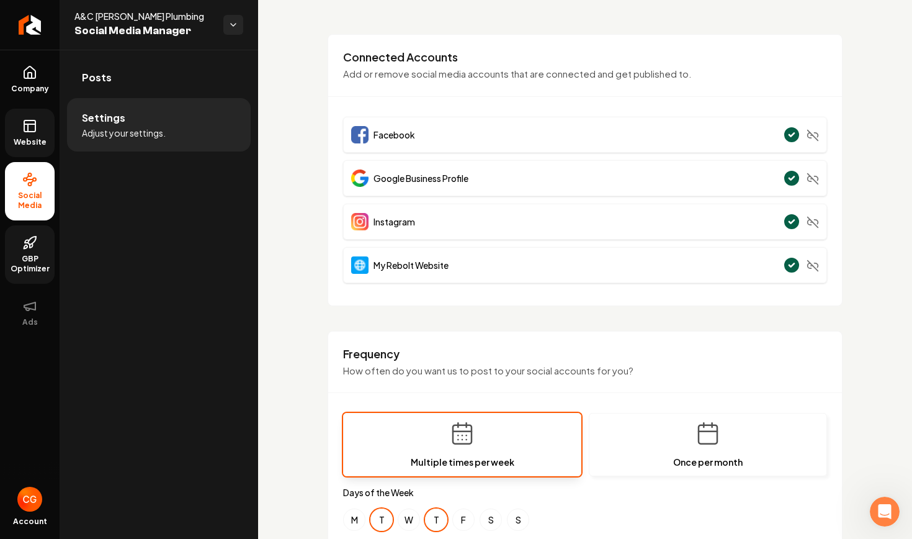
scroll to position [63, 0]
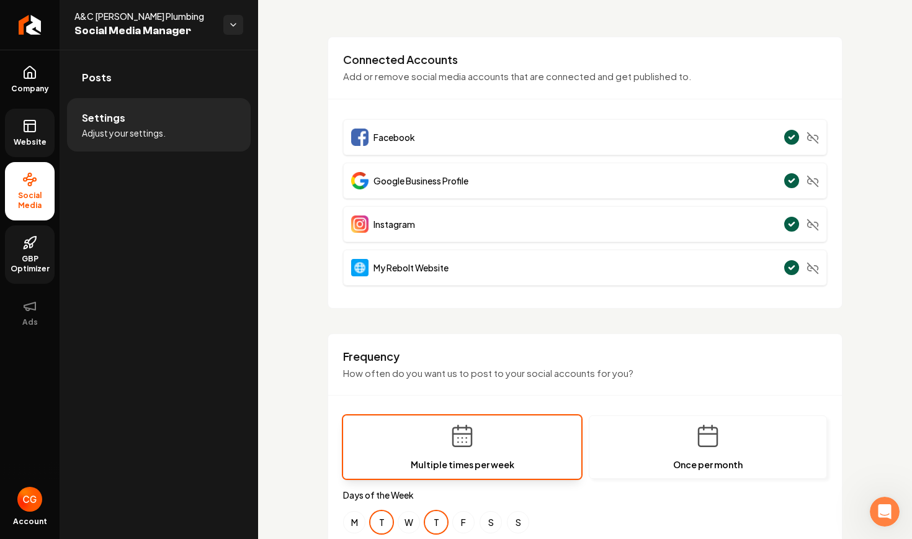
click at [27, 133] on link "Website" at bounding box center [30, 133] width 50 height 48
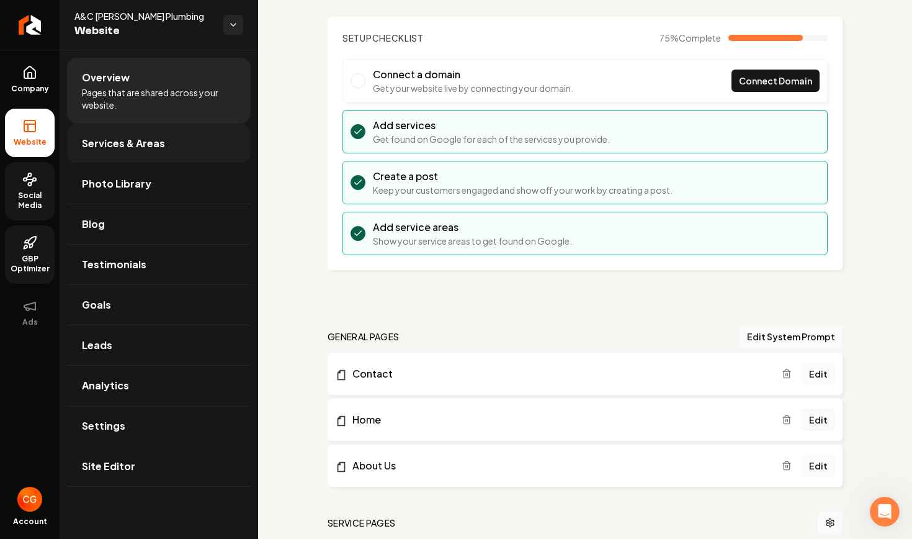
click at [99, 143] on span "Services & Areas" at bounding box center [123, 143] width 83 height 15
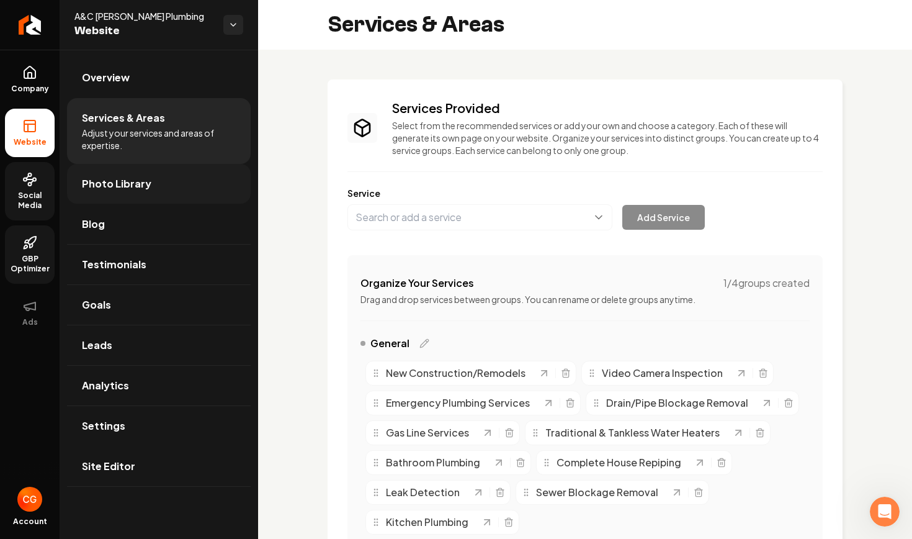
click at [112, 184] on span "Photo Library" at bounding box center [117, 183] width 70 height 15
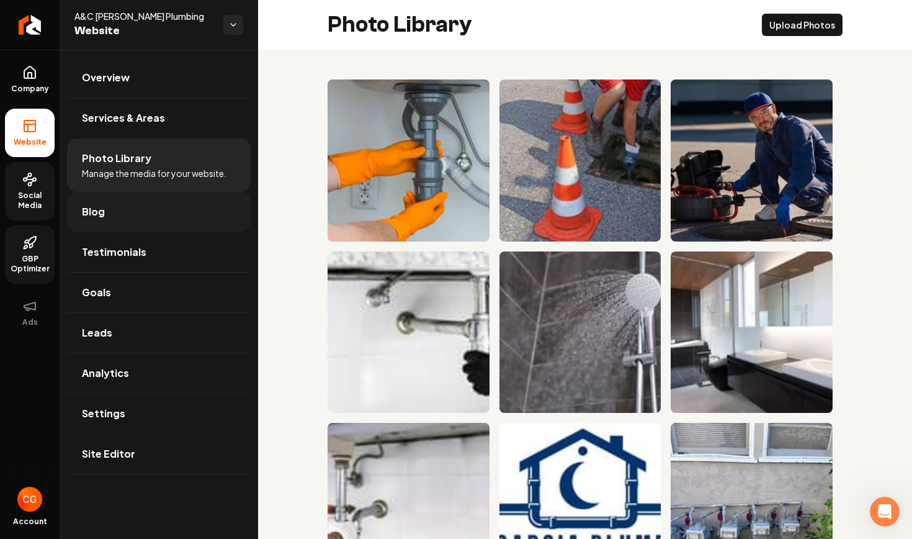
click at [119, 217] on link "Blog" at bounding box center [159, 212] width 184 height 40
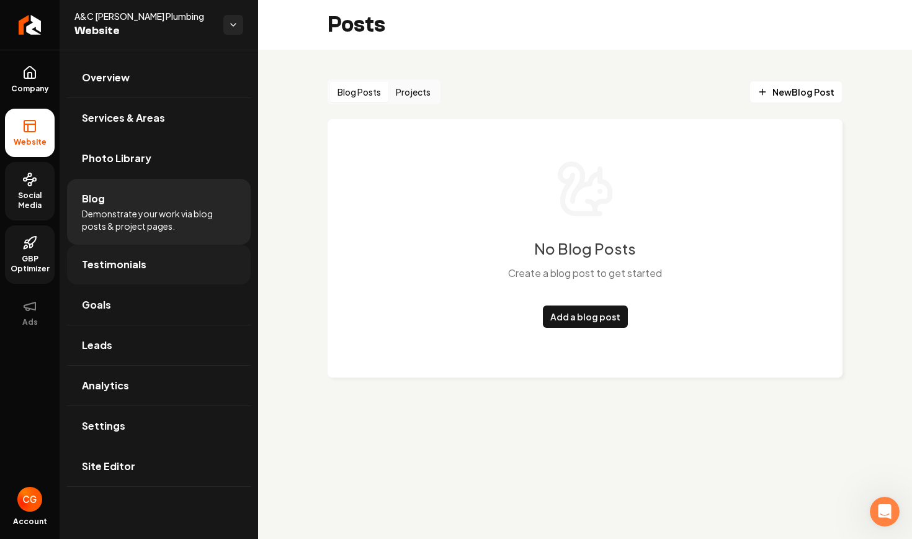
click at [122, 264] on span "Testimonials" at bounding box center [114, 264] width 65 height 15
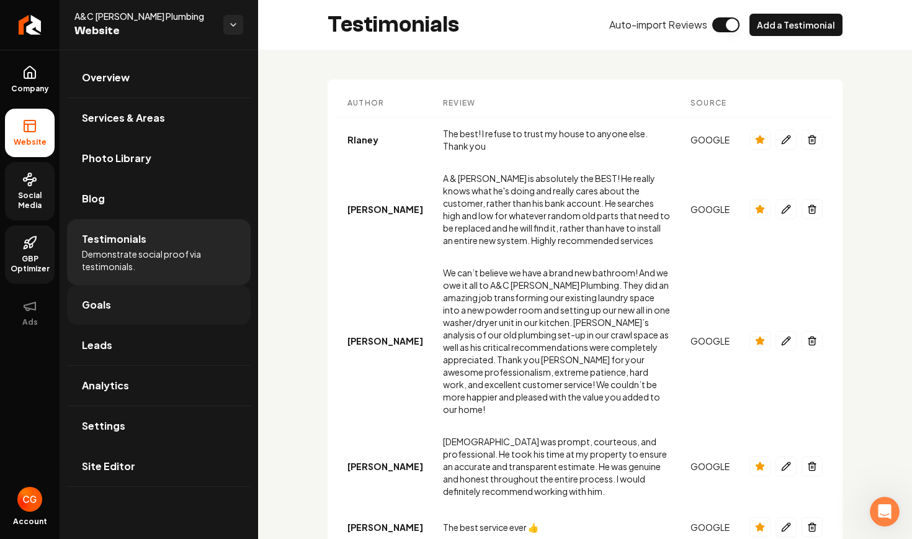
click at [110, 306] on link "Goals" at bounding box center [159, 305] width 184 height 40
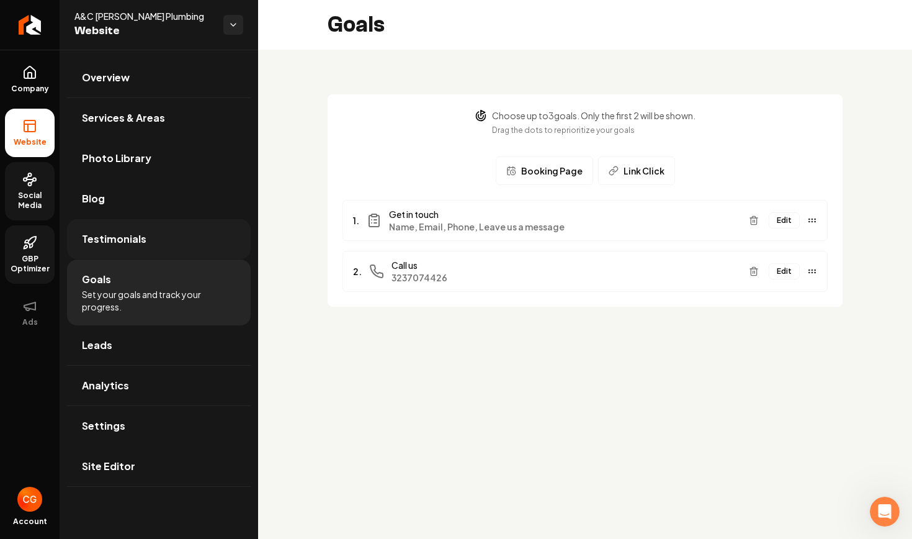
click at [128, 241] on span "Testimonials" at bounding box center [114, 238] width 65 height 15
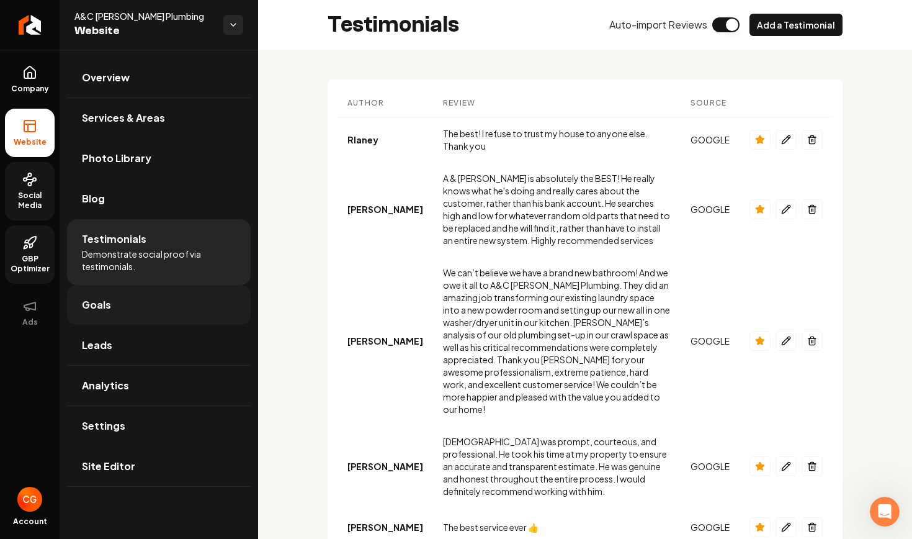
click at [122, 305] on link "Goals" at bounding box center [159, 305] width 184 height 40
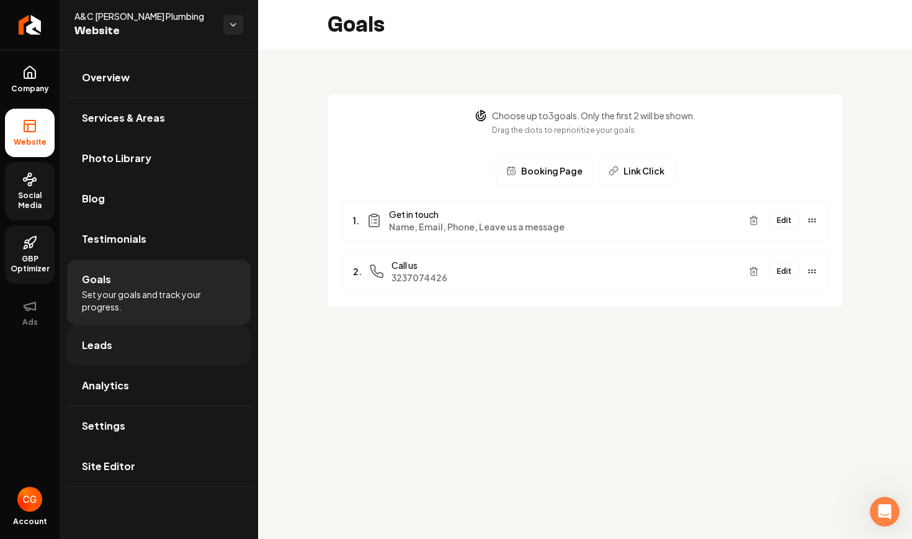
click at [125, 335] on link "Leads" at bounding box center [159, 345] width 184 height 40
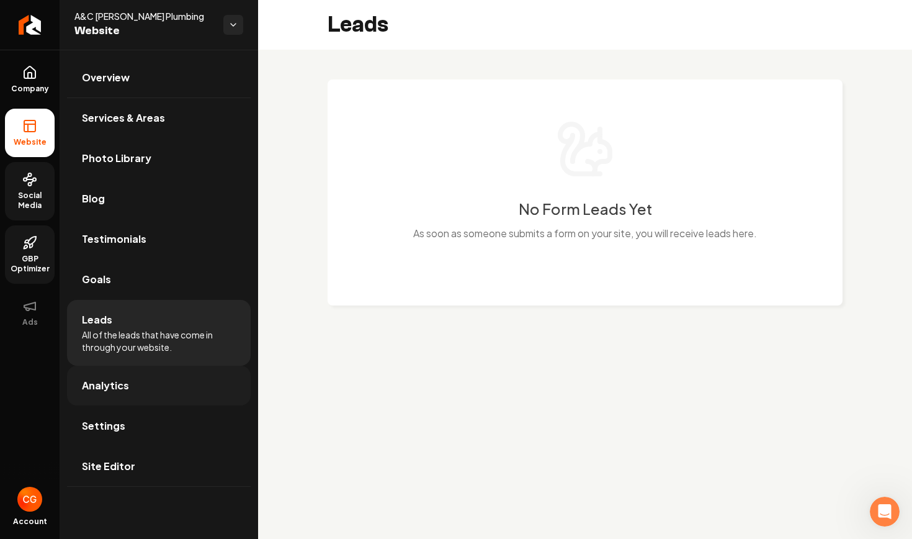
click at [136, 388] on link "Analytics" at bounding box center [159, 386] width 184 height 40
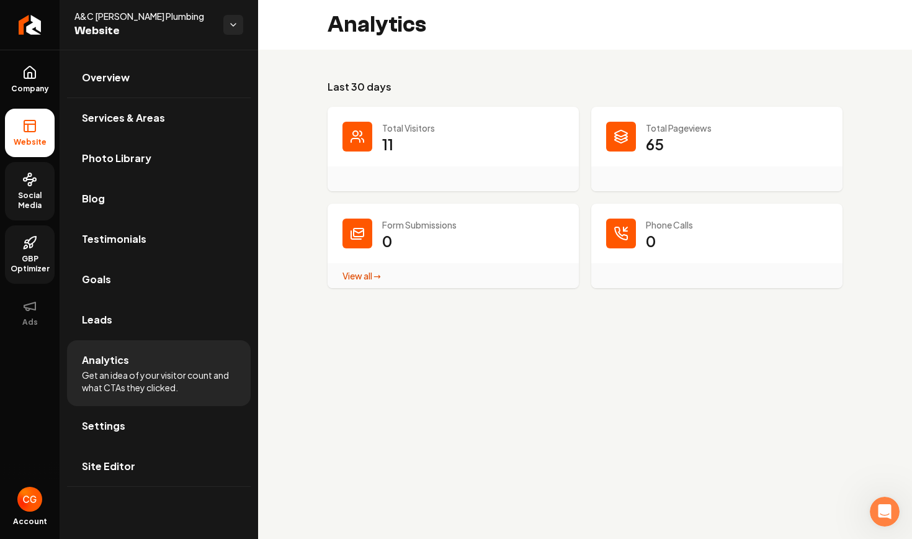
click at [34, 260] on span "GBP Optimizer" at bounding box center [30, 264] width 50 height 20
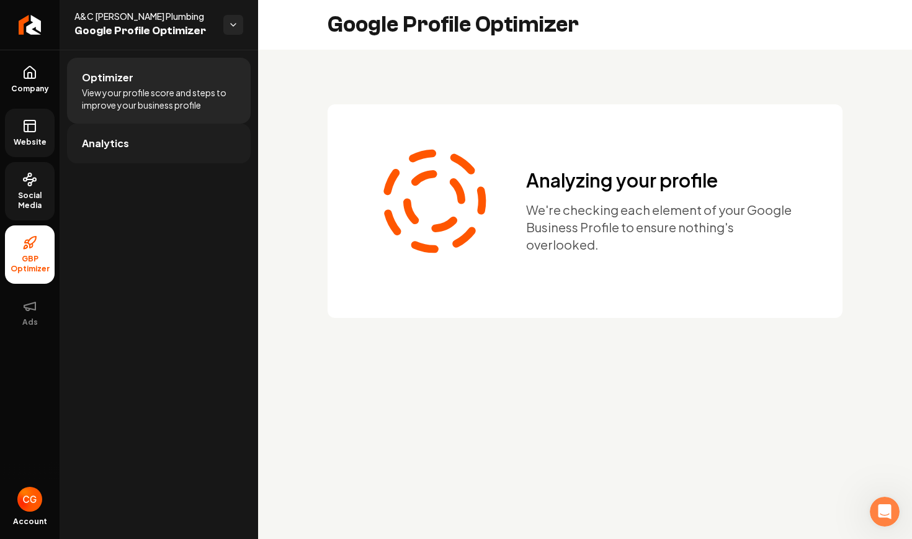
click at [131, 146] on link "Analytics" at bounding box center [159, 143] width 184 height 40
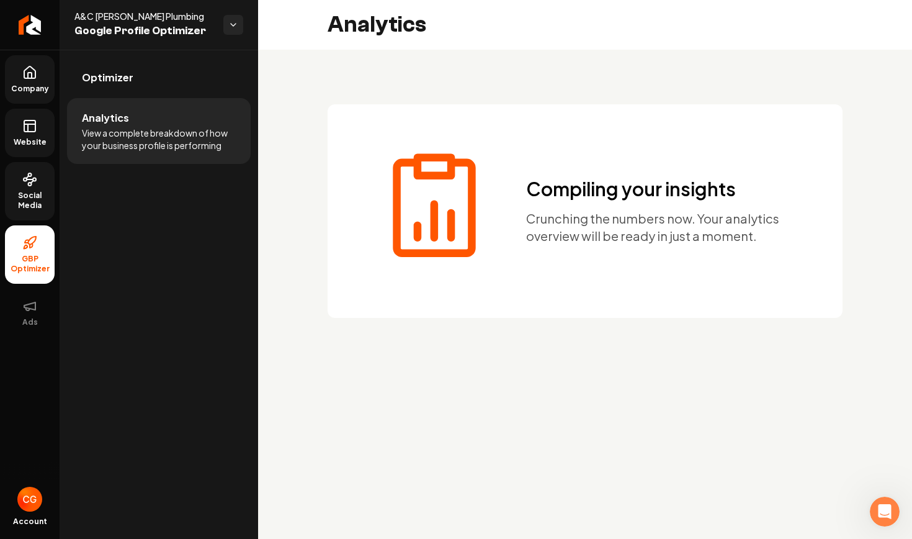
click at [28, 94] on link "Company" at bounding box center [30, 79] width 50 height 48
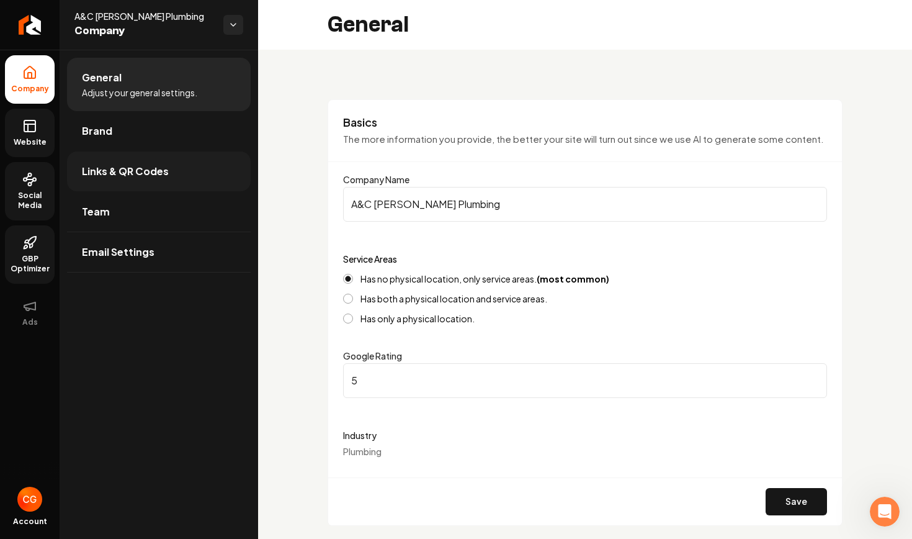
click at [104, 178] on span "Links & QR Codes" at bounding box center [125, 171] width 87 height 15
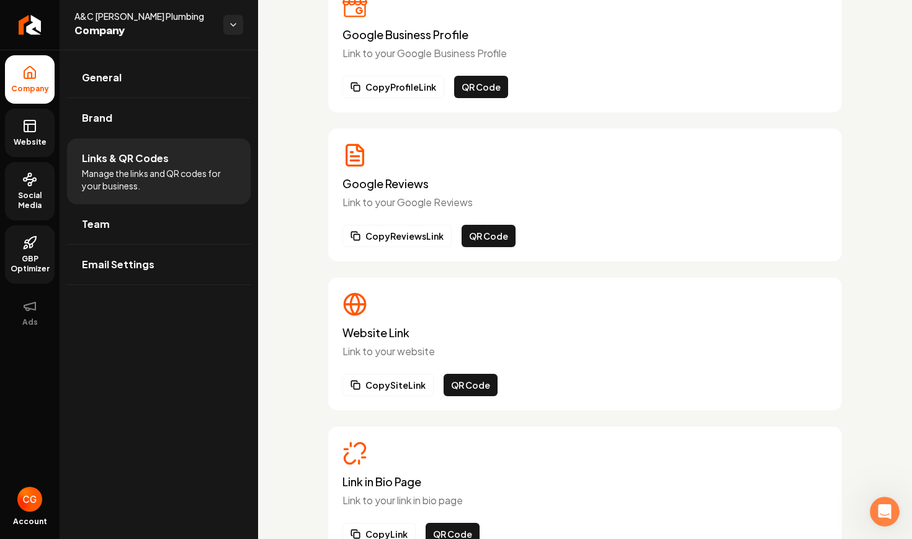
scroll to position [151, 0]
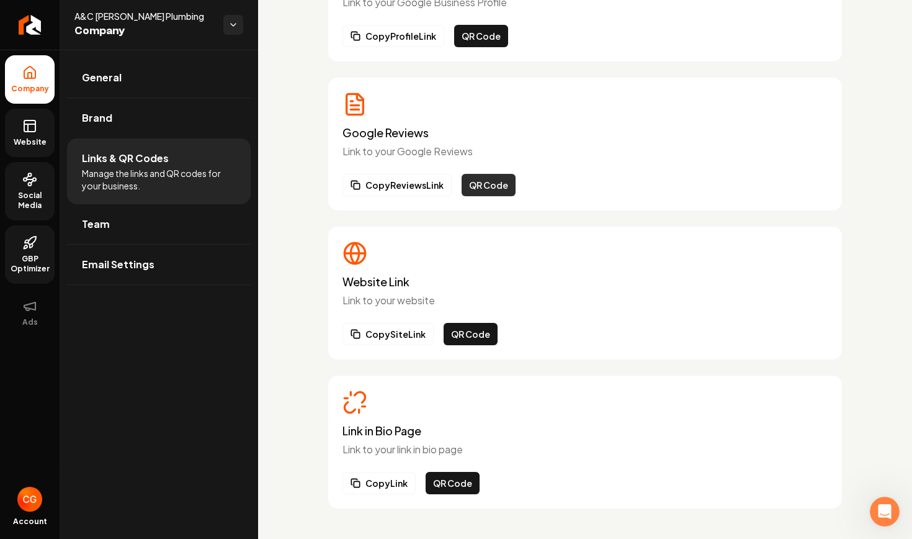
click at [476, 187] on button "QR Code" at bounding box center [489, 185] width 54 height 22
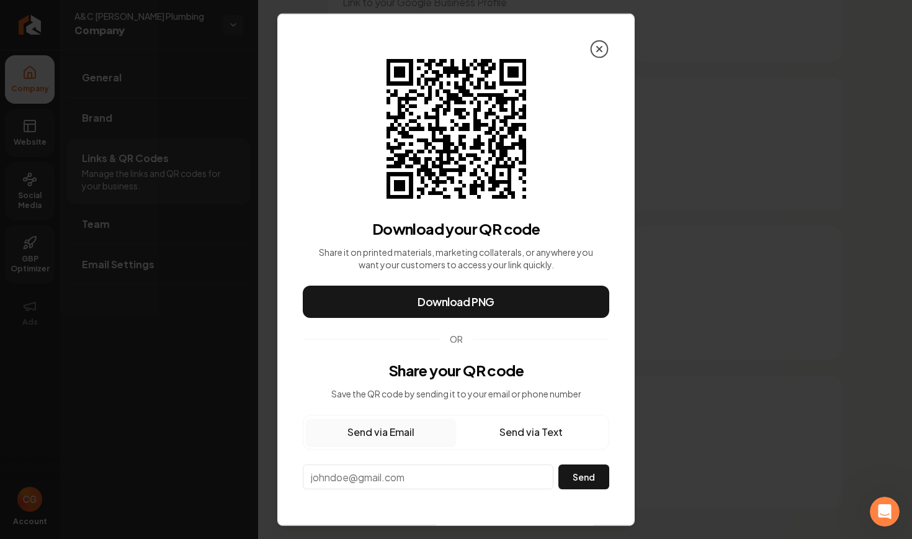
click at [599, 47] on icon at bounding box center [600, 49] width 20 height 20
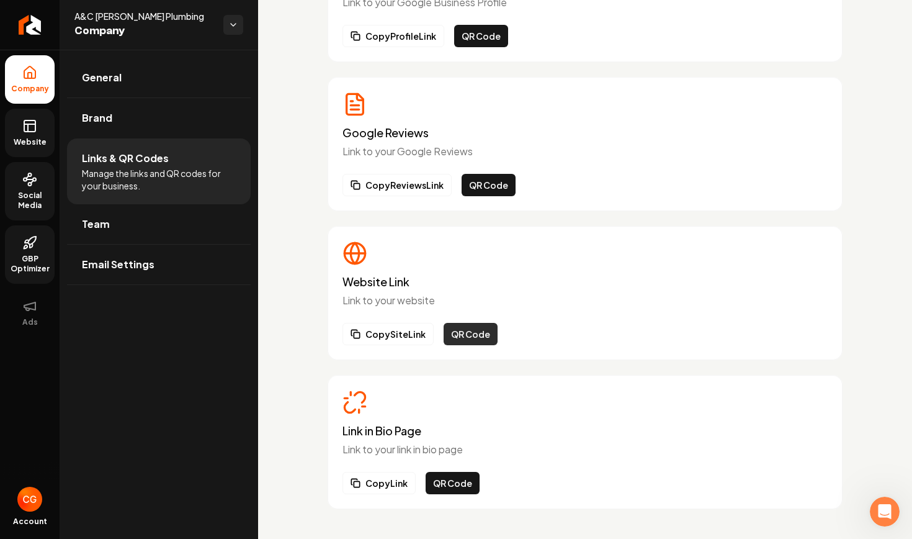
click at [477, 334] on button "QR Code" at bounding box center [471, 334] width 54 height 22
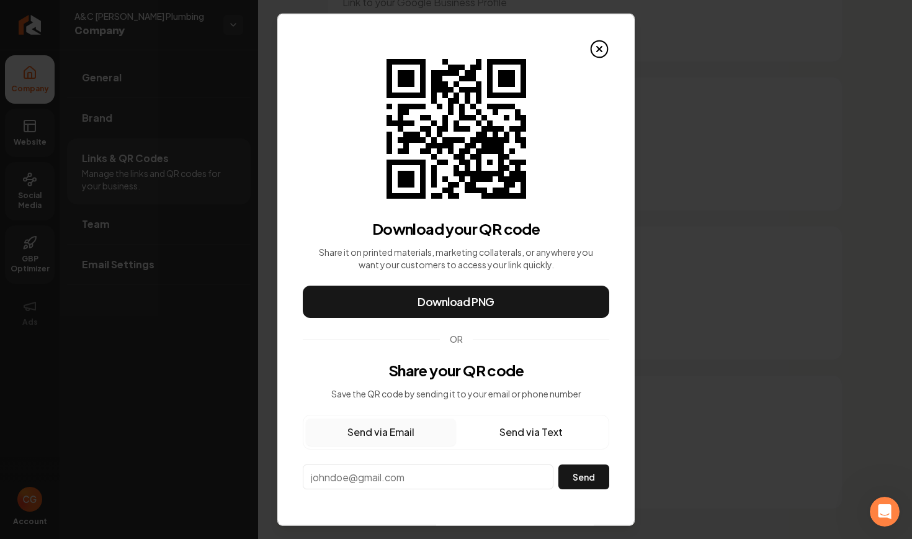
click at [439, 482] on input "email" at bounding box center [428, 476] width 251 height 25
click at [544, 434] on button "Send via Text" at bounding box center [531, 431] width 150 height 27
click at [383, 477] on input "**" at bounding box center [427, 476] width 249 height 22
type input "**********"
click at [586, 481] on button "Send" at bounding box center [584, 476] width 52 height 25
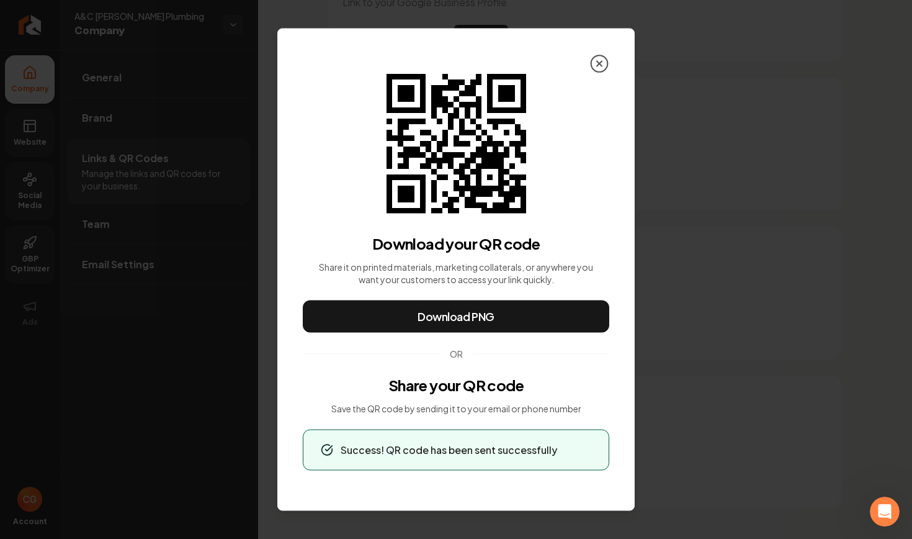
click at [599, 61] on icon at bounding box center [600, 64] width 20 height 20
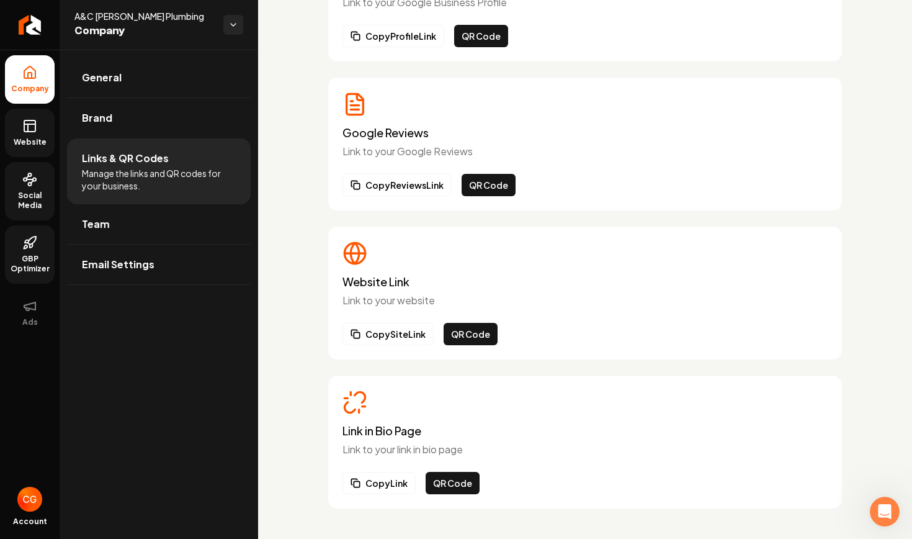
scroll to position [0, 0]
drag, startPoint x: 906, startPoint y: 204, endPoint x: 908, endPoint y: 249, distance: 46.0
click at [878, 253] on div "Google Business Profile Link to your Google Business Profile Copy Profile Link …" at bounding box center [585, 218] width 654 height 640
click at [878, 249] on div "Google Business Profile Link to your Google Business Profile Copy Profile Link …" at bounding box center [585, 218] width 654 height 640
drag, startPoint x: 904, startPoint y: 251, endPoint x: 904, endPoint y: 184, distance: 67.0
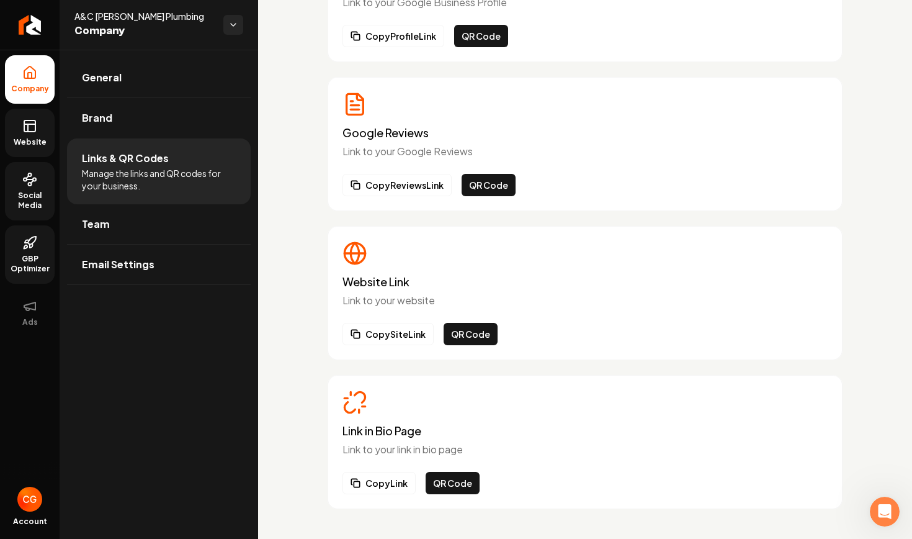
click at [878, 184] on div "Google Business Profile Link to your Google Business Profile Copy Profile Link …" at bounding box center [585, 218] width 654 height 640
click at [878, 156] on div "Google Business Profile Link to your Google Business Profile Copy Profile Link …" at bounding box center [585, 218] width 654 height 640
click at [126, 116] on link "Brand" at bounding box center [159, 118] width 184 height 40
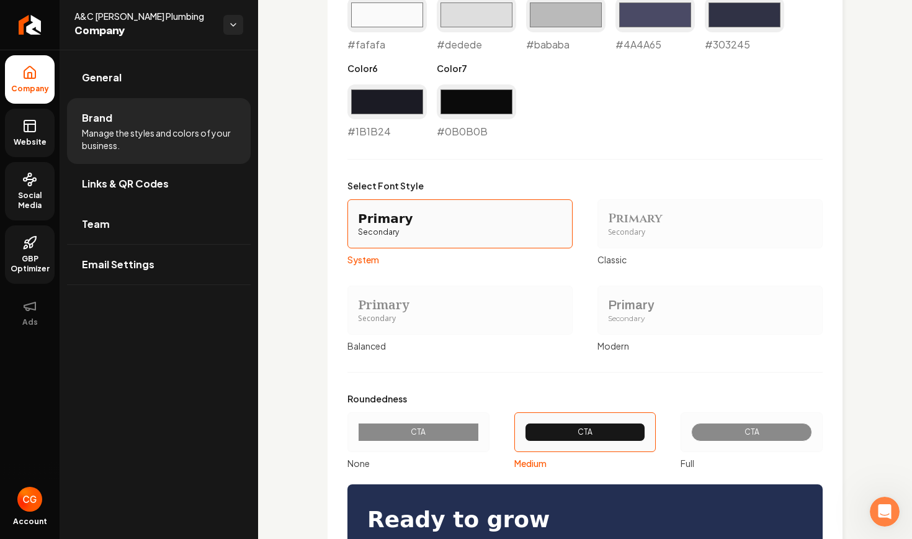
scroll to position [689, 0]
